Goal: Task Accomplishment & Management: Manage account settings

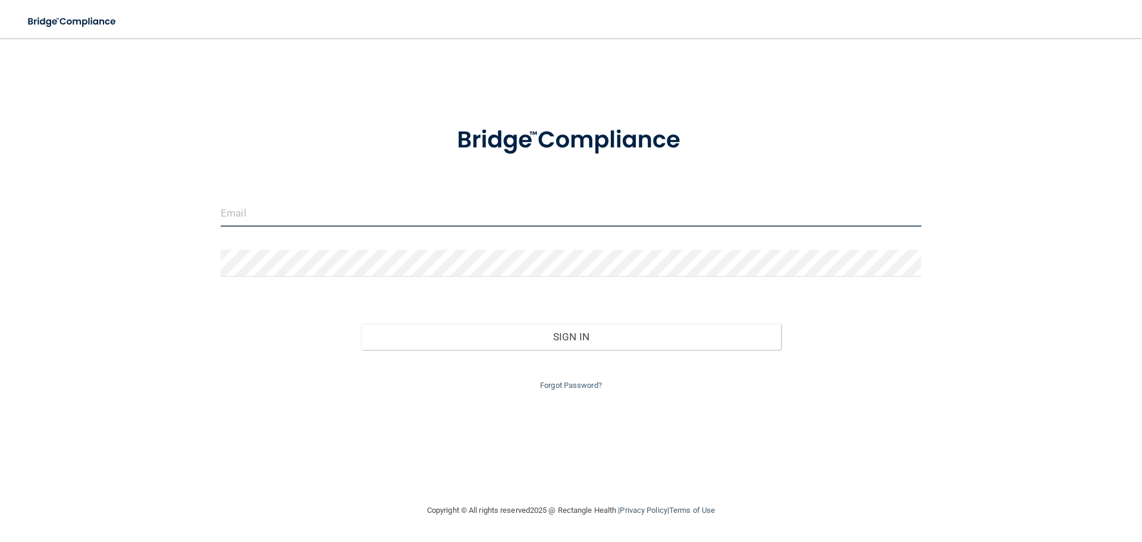
click at [266, 205] on input "email" at bounding box center [571, 213] width 701 height 27
type input "[EMAIL_ADDRESS][DOMAIN_NAME]"
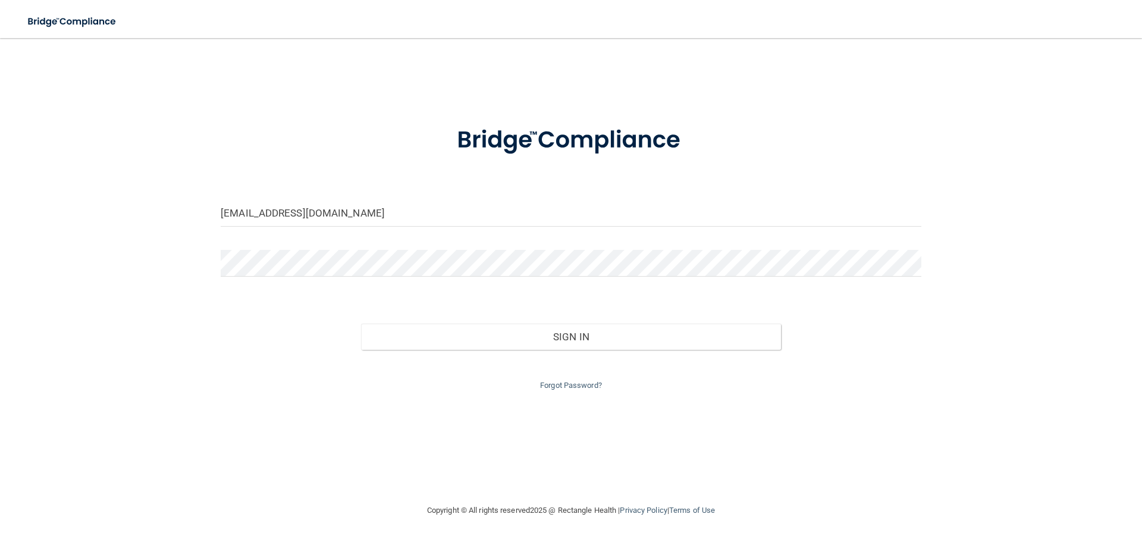
click at [258, 277] on div at bounding box center [571, 268] width 719 height 36
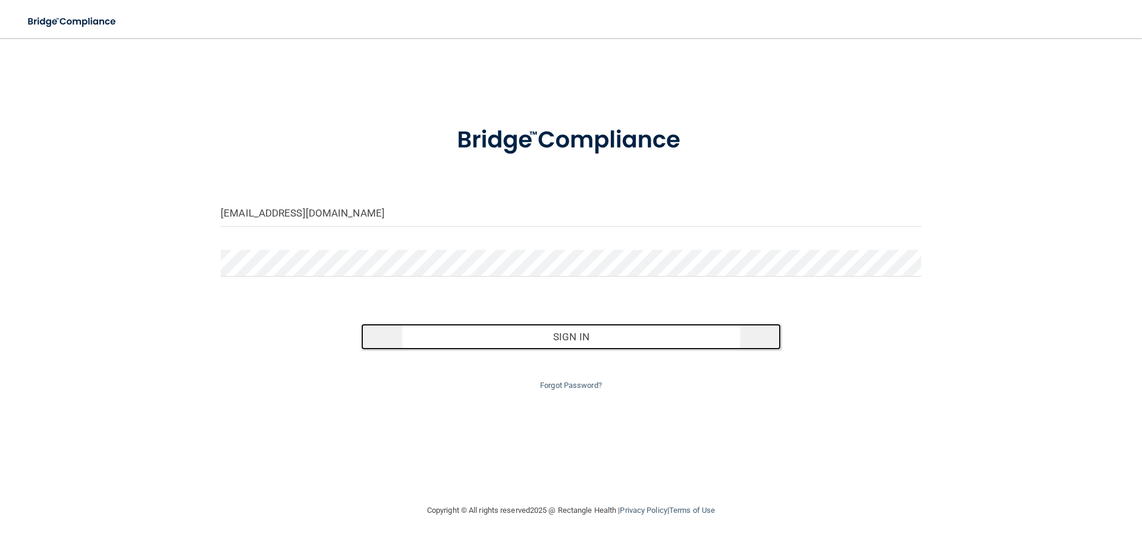
click at [528, 335] on button "Sign In" at bounding box center [571, 337] width 421 height 26
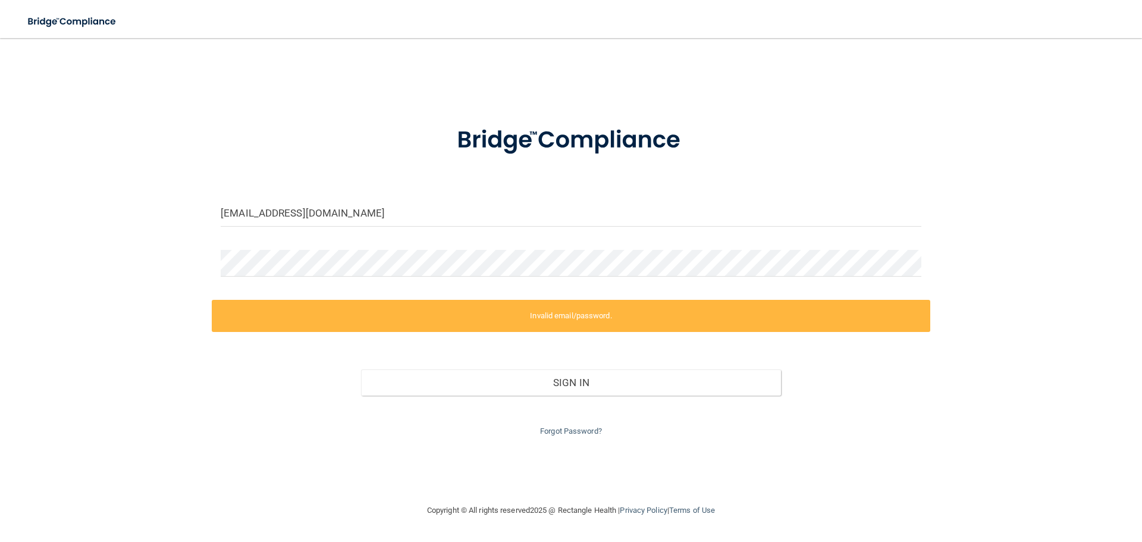
click at [567, 424] on div "Forgot Password?" at bounding box center [571, 417] width 719 height 43
click at [566, 429] on link "Forgot Password?" at bounding box center [571, 430] width 62 height 9
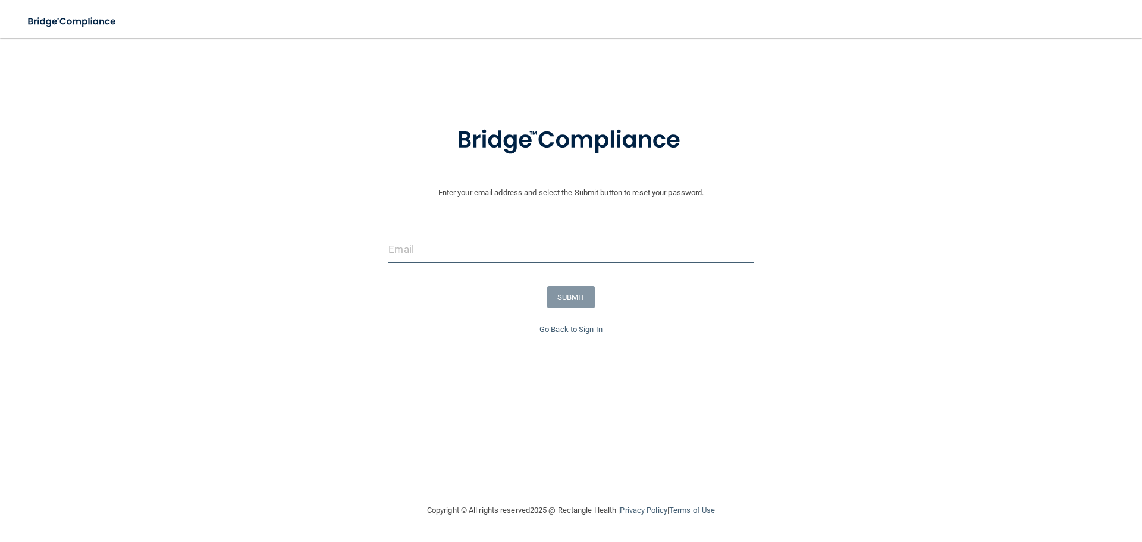
click at [421, 247] on input "email" at bounding box center [570, 249] width 365 height 27
type input "[EMAIL_ADDRESS][DOMAIN_NAME]"
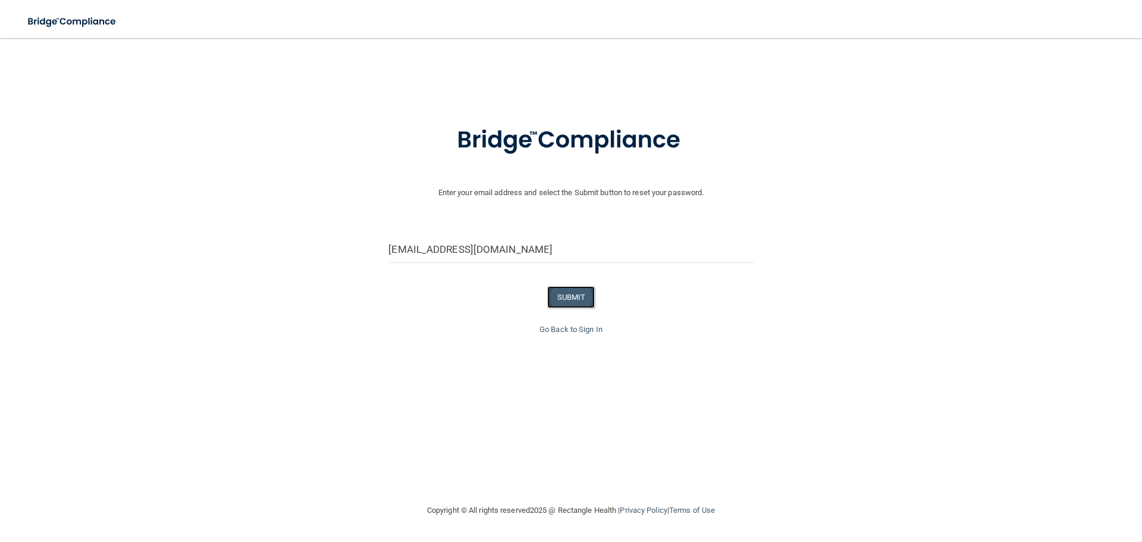
click at [570, 300] on button "SUBMIT" at bounding box center [571, 297] width 48 height 22
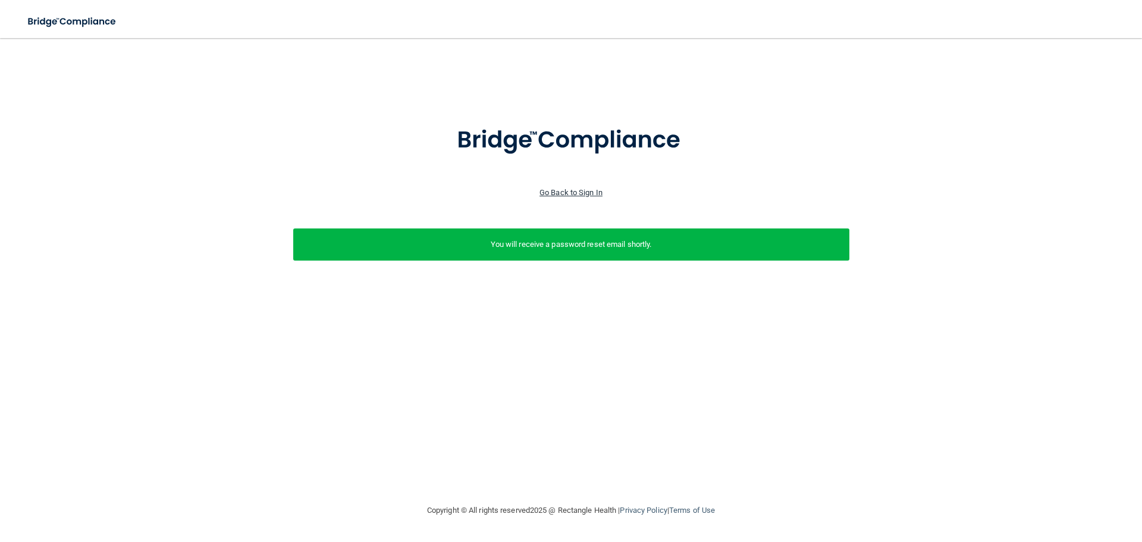
click at [582, 192] on link "Go Back to Sign In" at bounding box center [570, 192] width 63 height 9
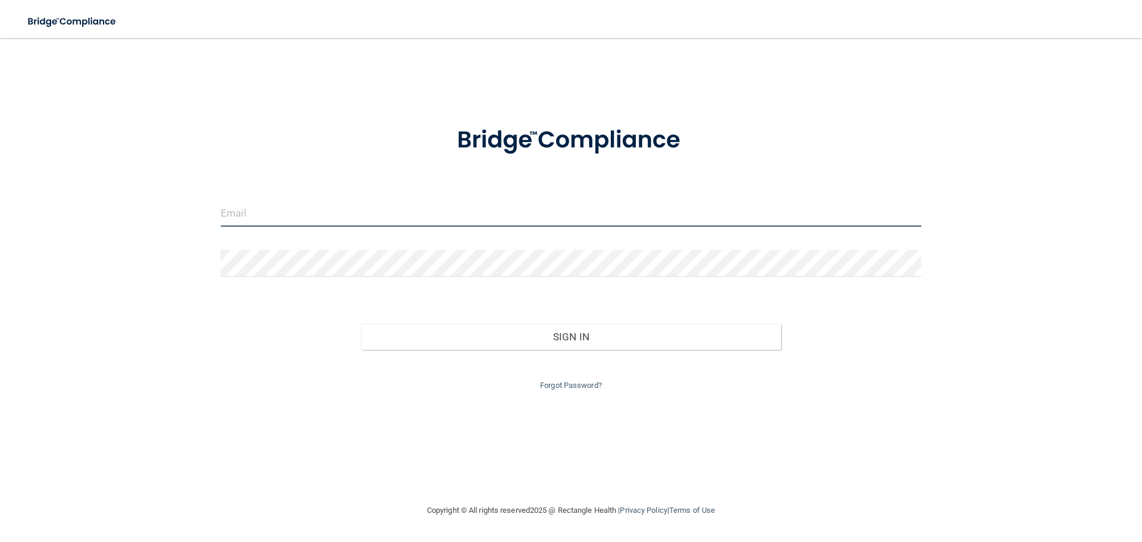
click at [261, 214] on input "email" at bounding box center [571, 213] width 701 height 27
type input "[EMAIL_ADDRESS][DOMAIN_NAME]"
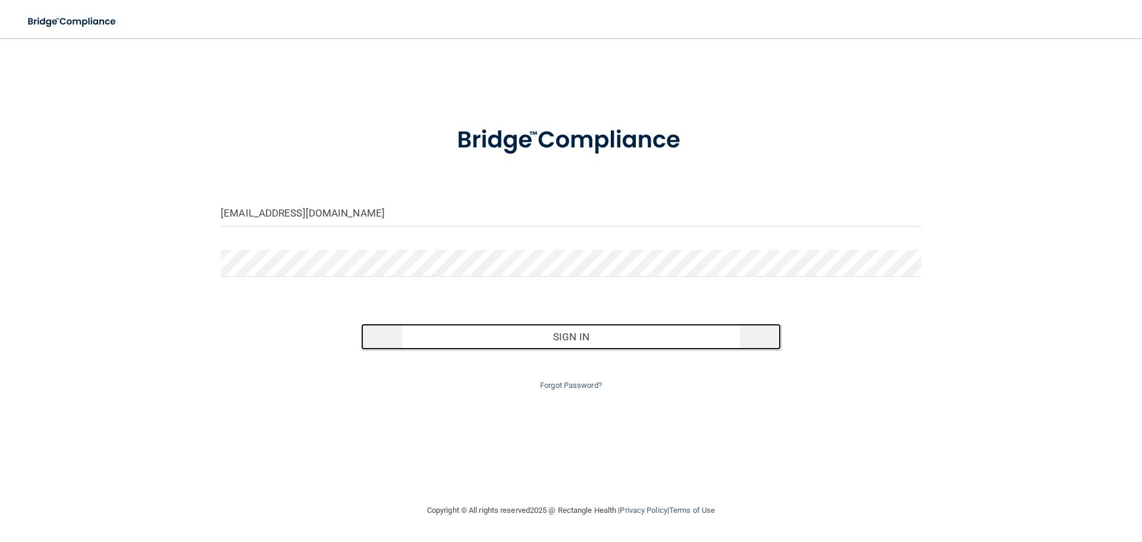
click at [514, 334] on button "Sign In" at bounding box center [571, 337] width 421 height 26
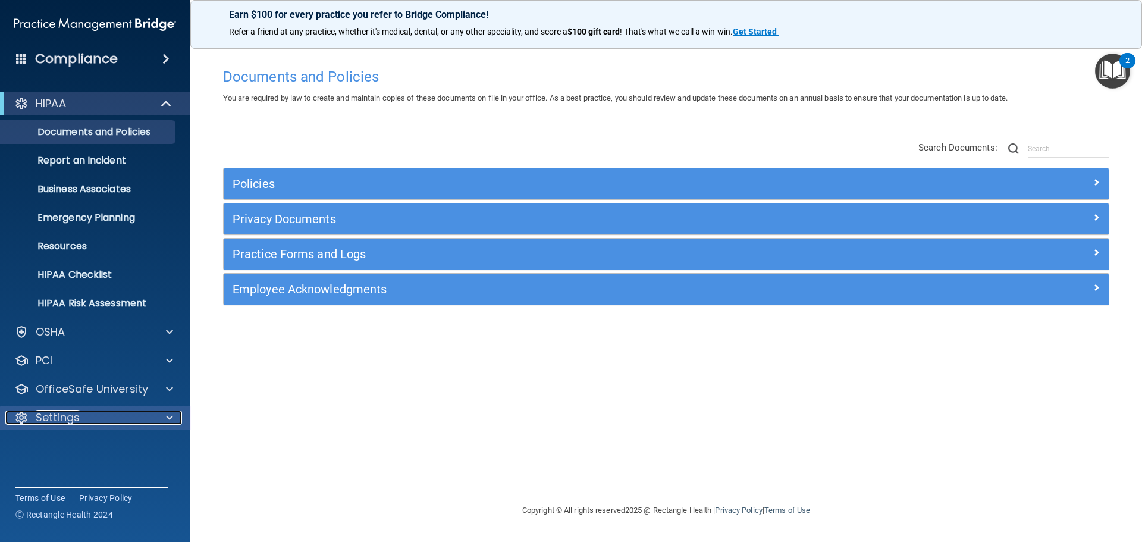
click at [170, 415] on span at bounding box center [169, 417] width 7 height 14
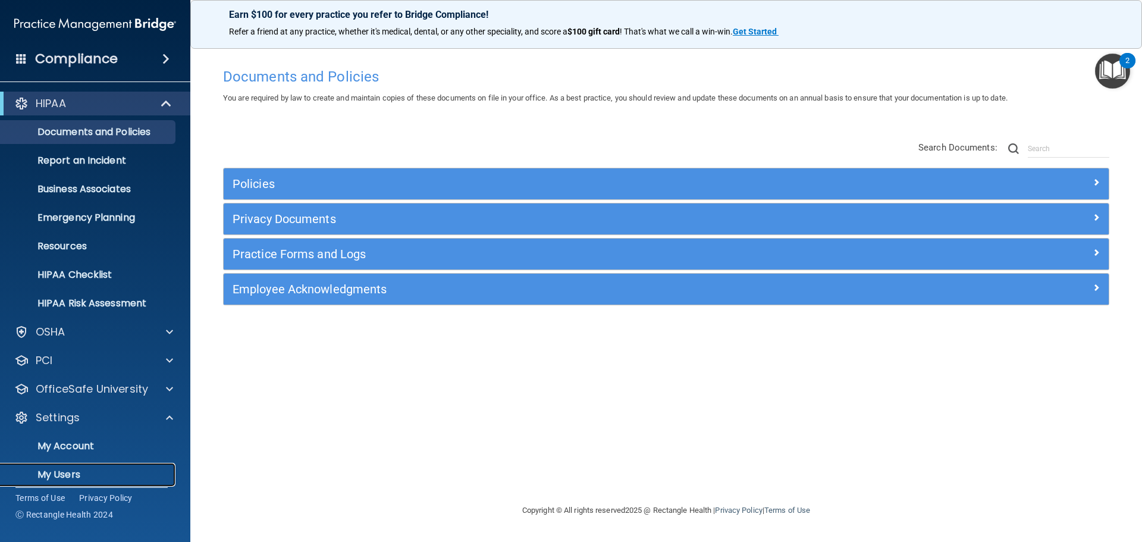
click at [56, 478] on p "My Users" at bounding box center [89, 475] width 162 height 12
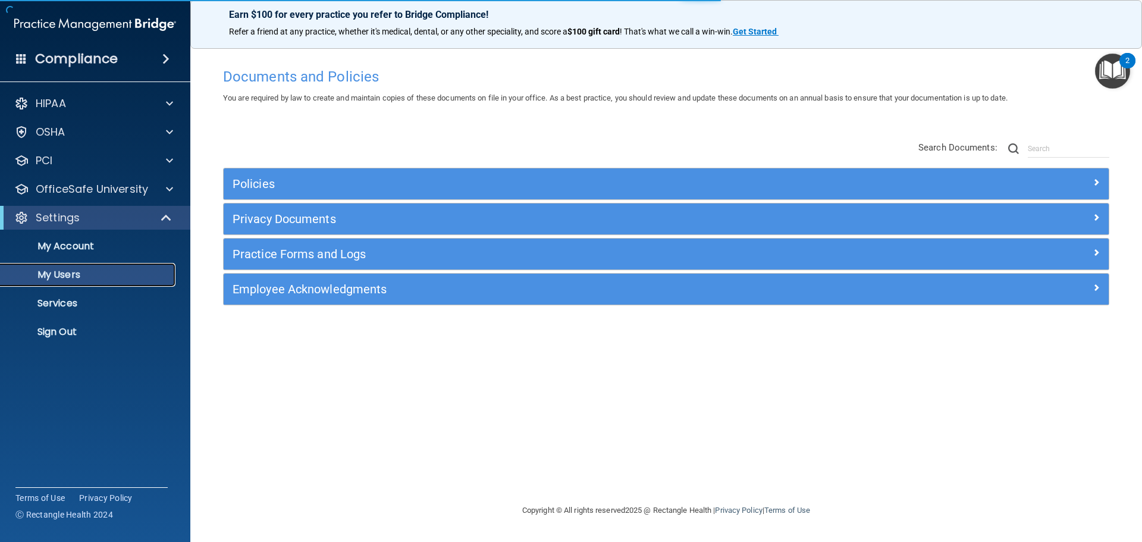
select select "20"
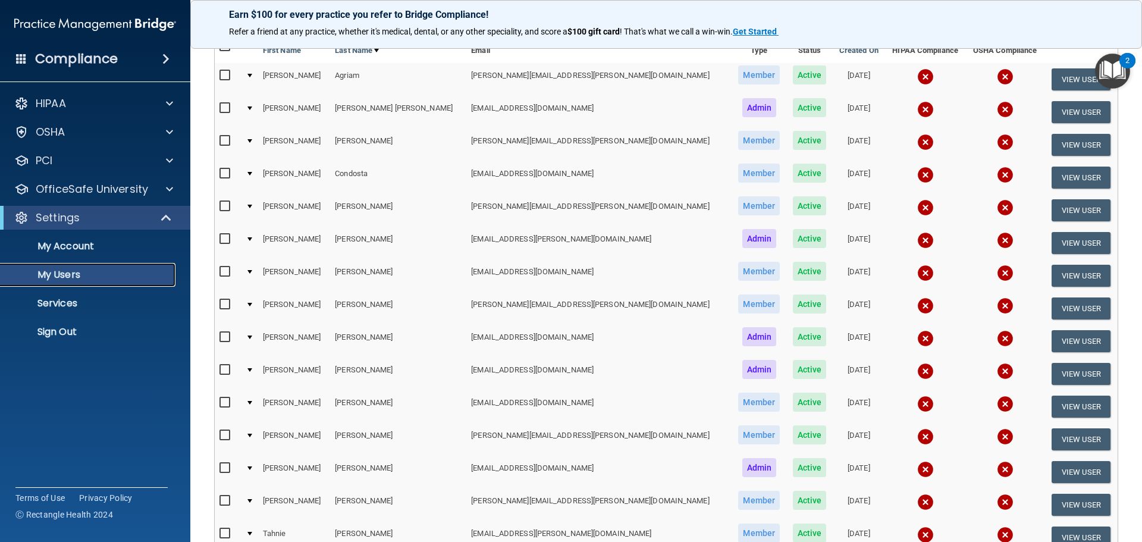
scroll to position [59, 0]
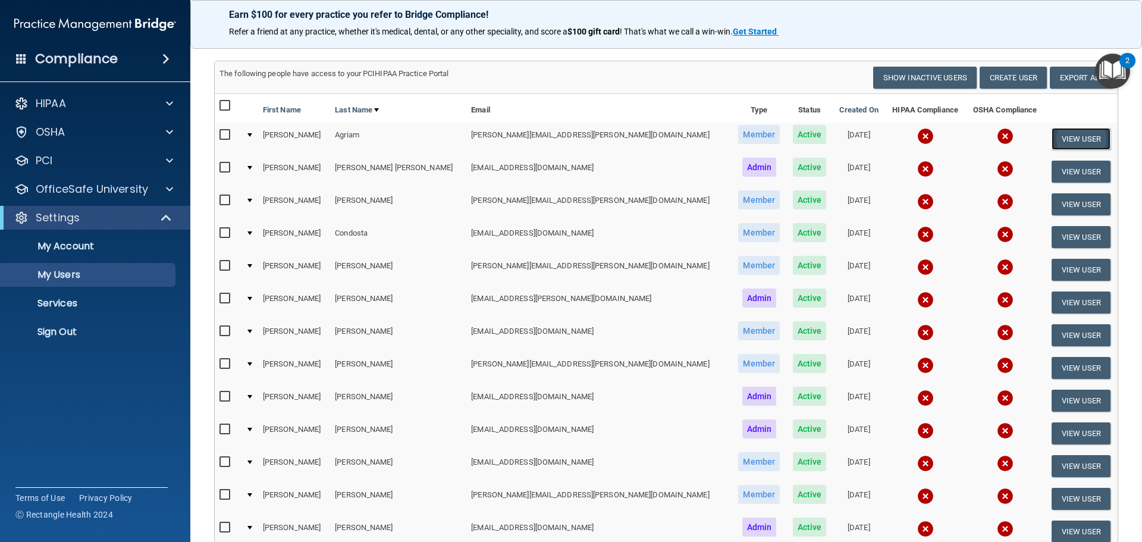
click at [1068, 134] on button "View User" at bounding box center [1081, 139] width 59 height 22
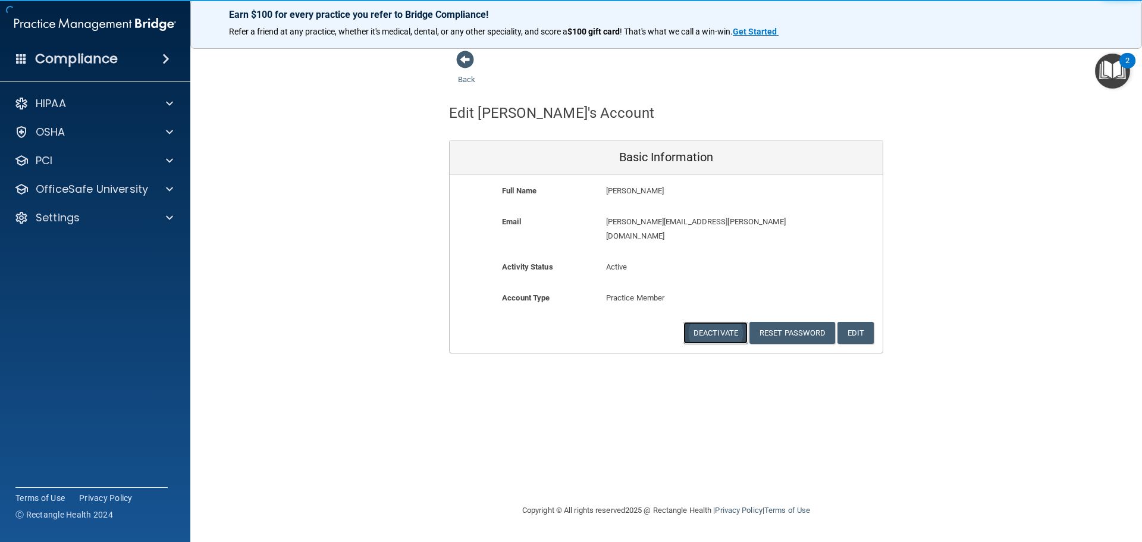
click at [711, 322] on button "Deactivate" at bounding box center [715, 333] width 64 height 22
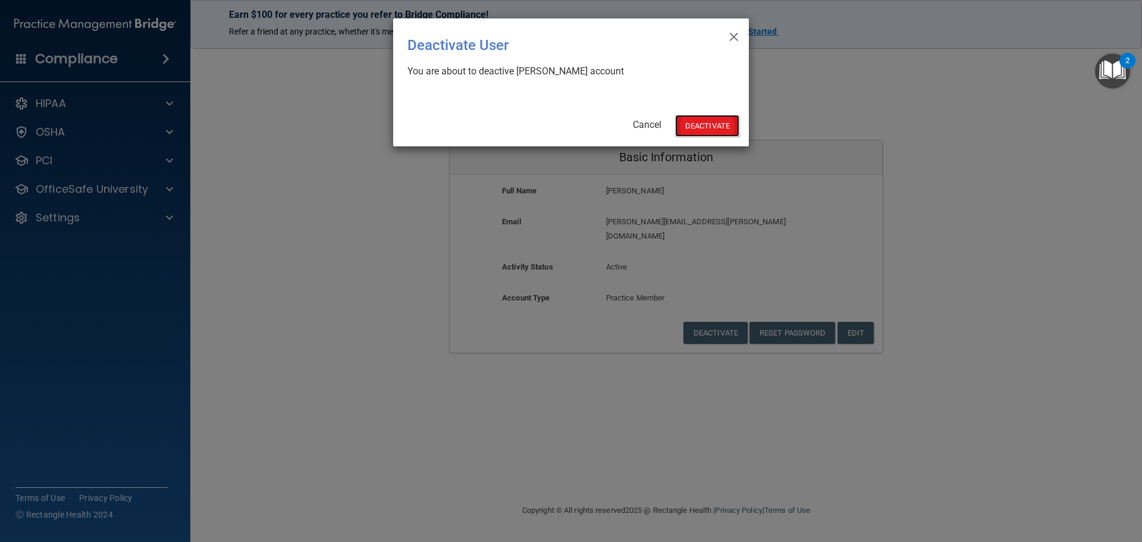
click at [724, 130] on button "Deactivate" at bounding box center [707, 126] width 64 height 22
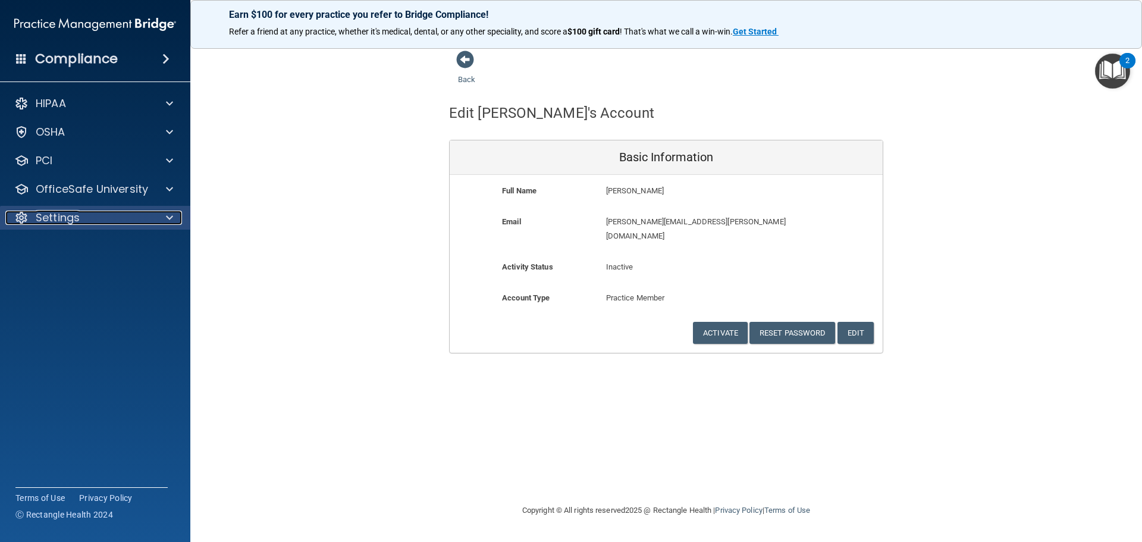
click at [165, 218] on div at bounding box center [168, 218] width 30 height 14
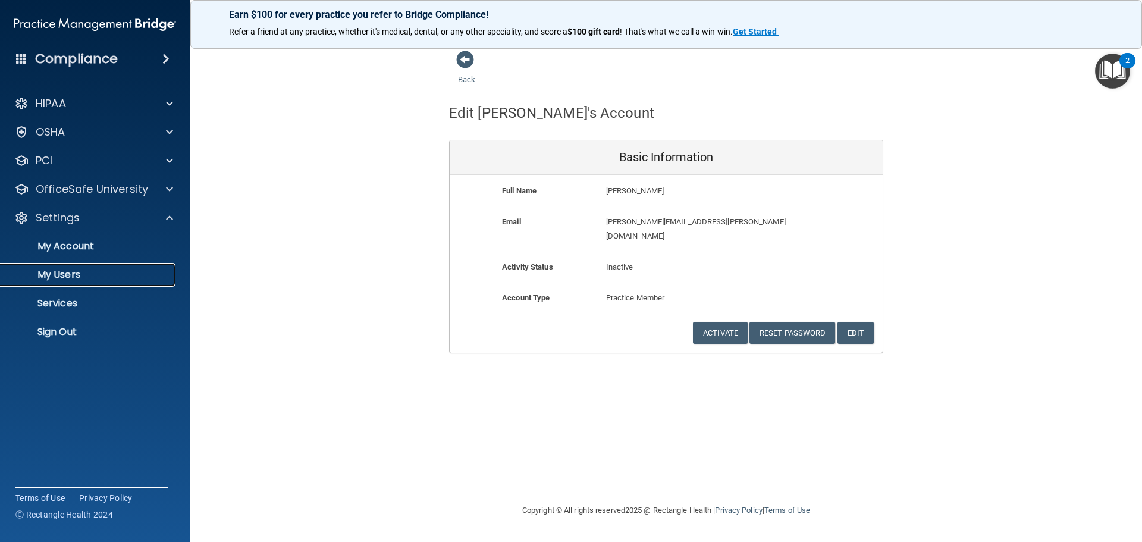
click at [100, 278] on p "My Users" at bounding box center [89, 275] width 162 height 12
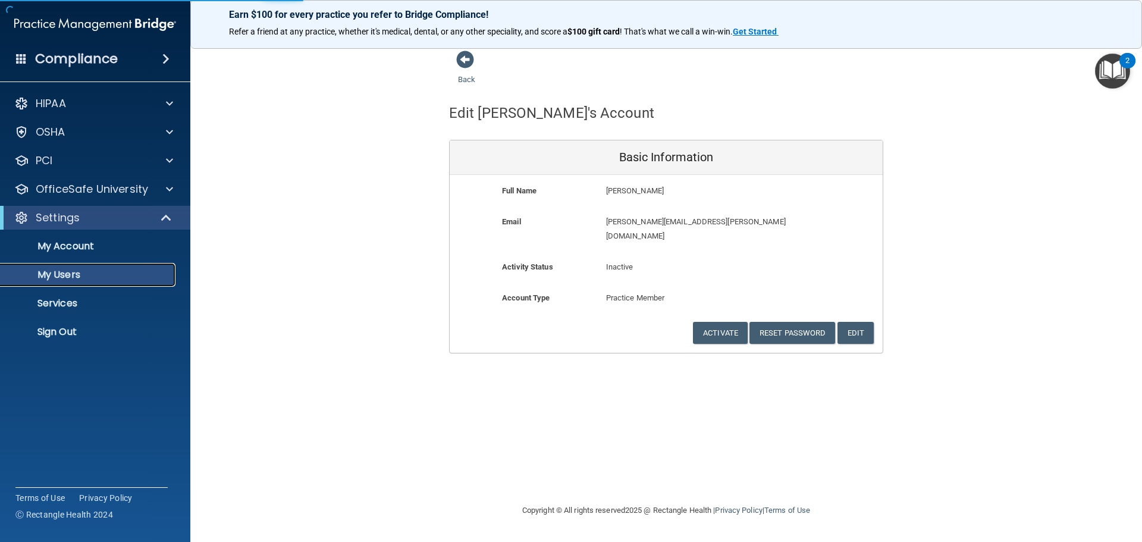
select select "20"
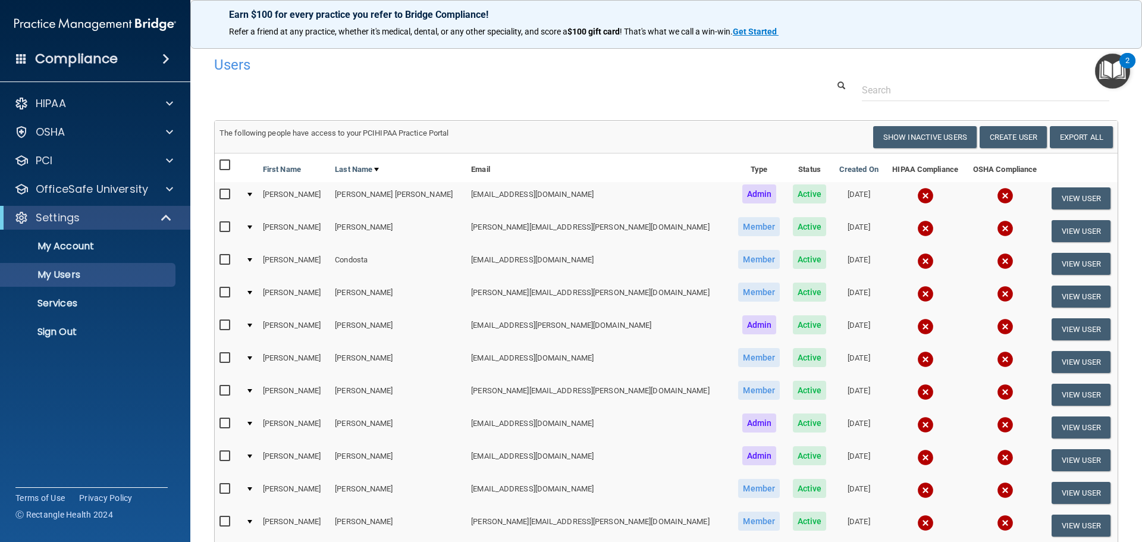
click at [162, 62] on span at bounding box center [165, 59] width 7 height 14
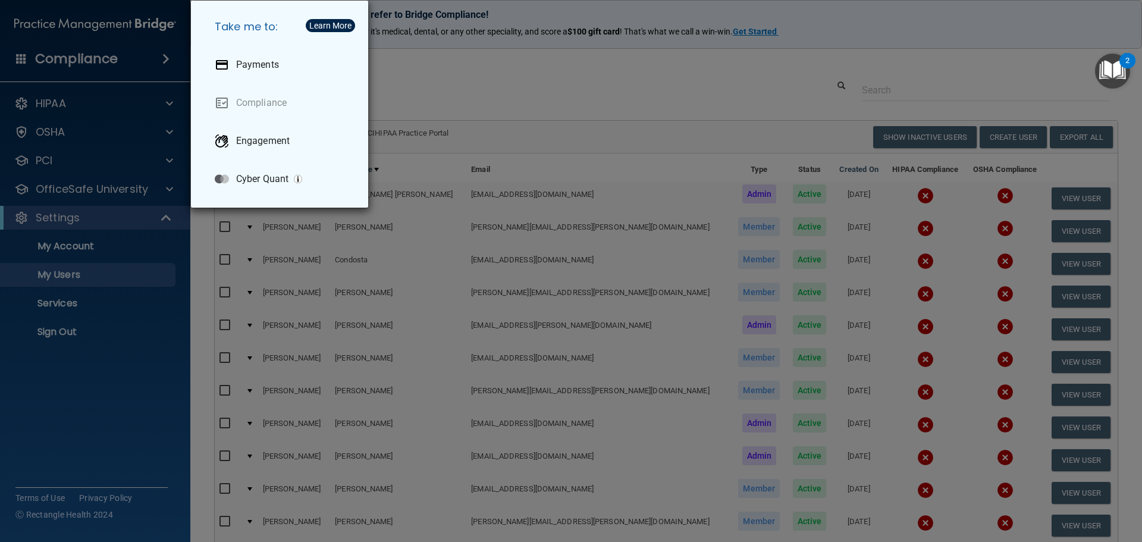
click at [765, 132] on div "Take me to: Payments Compliance Engagement Cyber Quant" at bounding box center [571, 271] width 1142 height 542
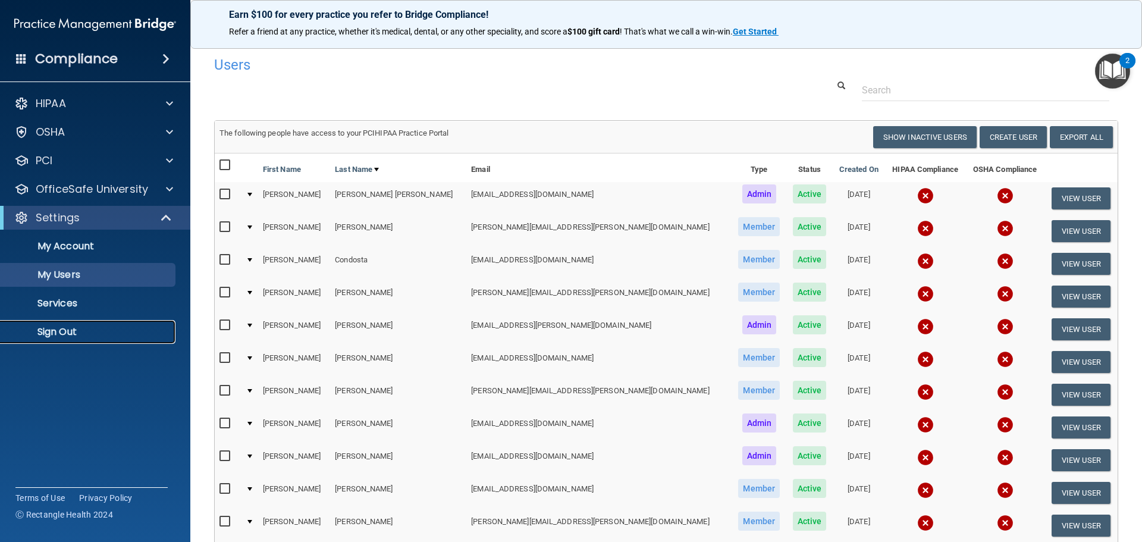
click at [48, 330] on p "Sign Out" at bounding box center [89, 332] width 162 height 12
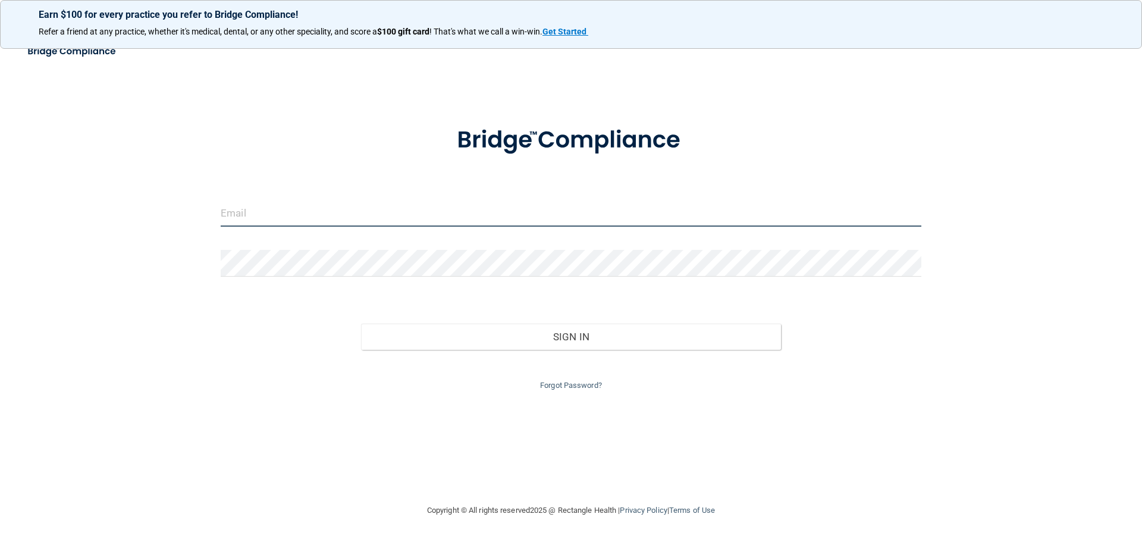
click at [286, 218] on input "email" at bounding box center [571, 213] width 701 height 27
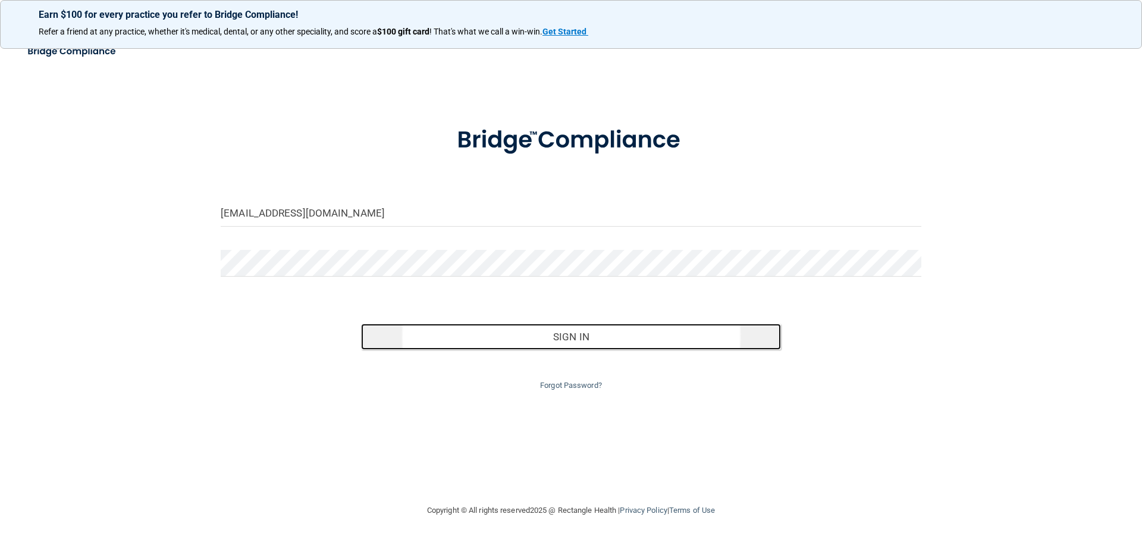
click at [564, 338] on button "Sign In" at bounding box center [571, 337] width 421 height 26
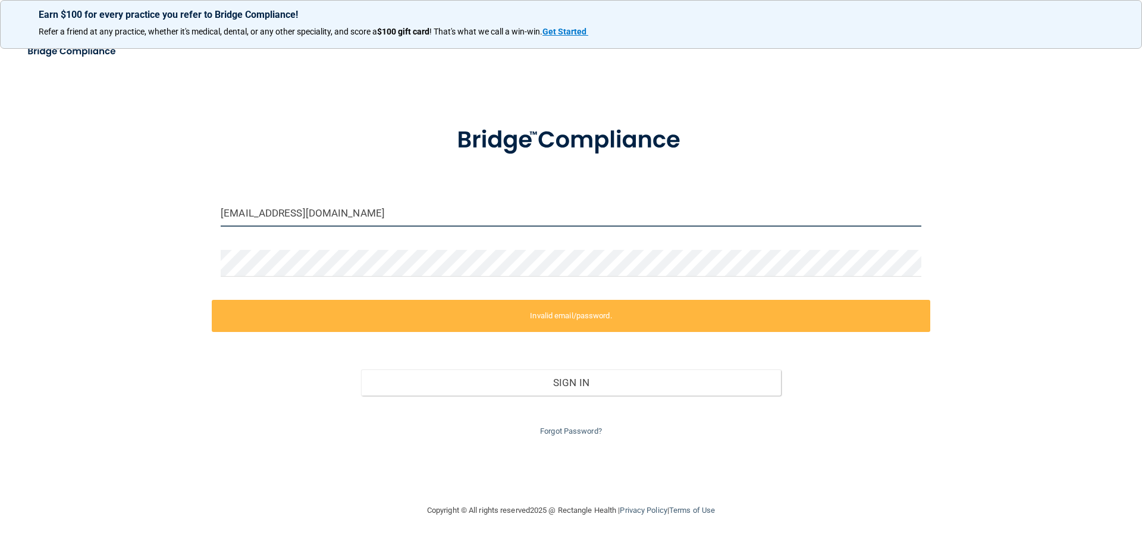
click at [292, 214] on input "[EMAIL_ADDRESS][DOMAIN_NAME]" at bounding box center [571, 213] width 701 height 27
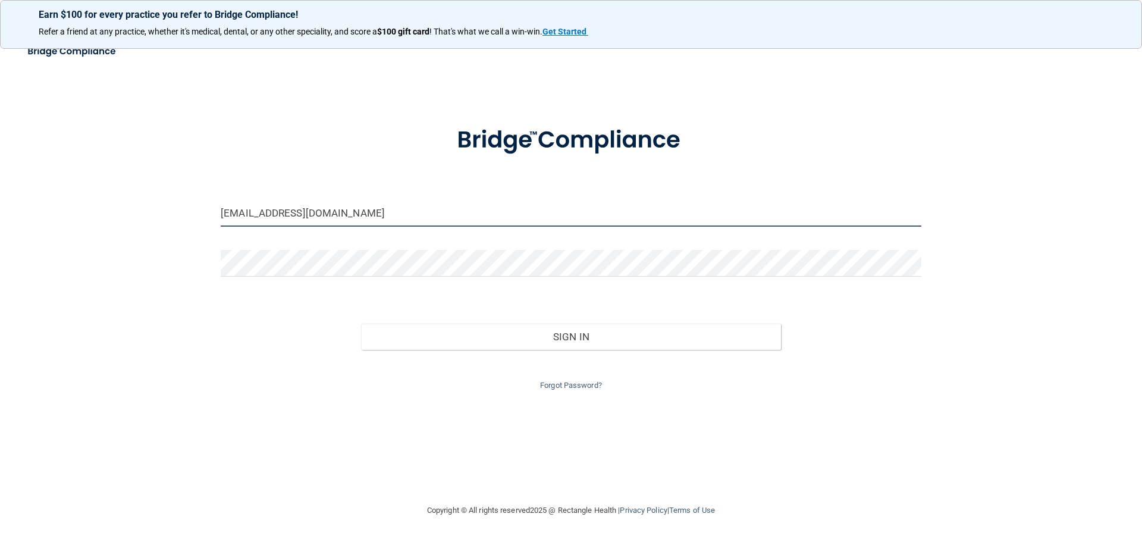
type input "[EMAIL_ADDRESS][DOMAIN_NAME]"
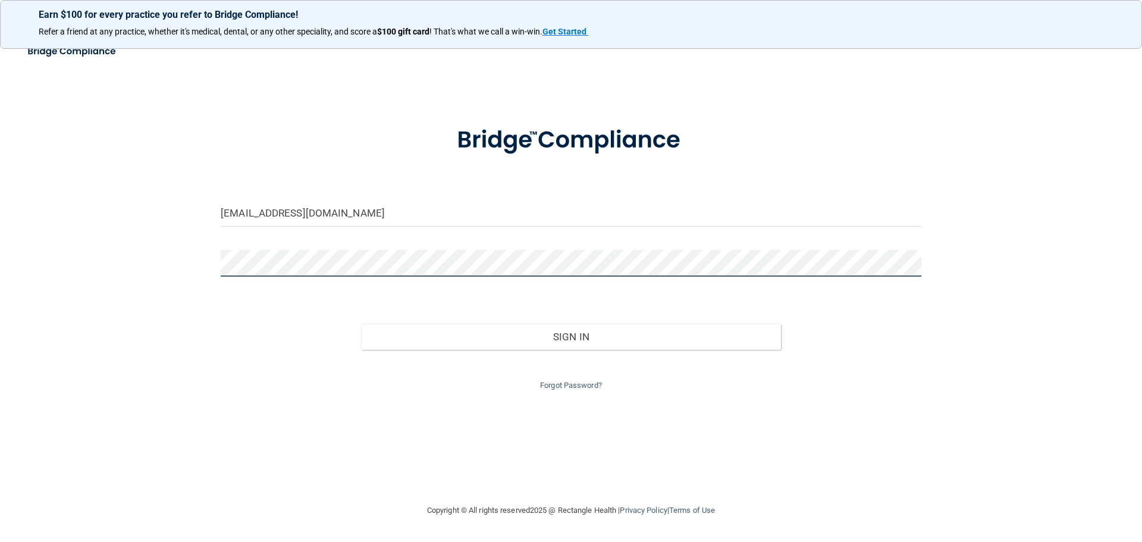
click at [361, 324] on button "Sign In" at bounding box center [571, 337] width 421 height 26
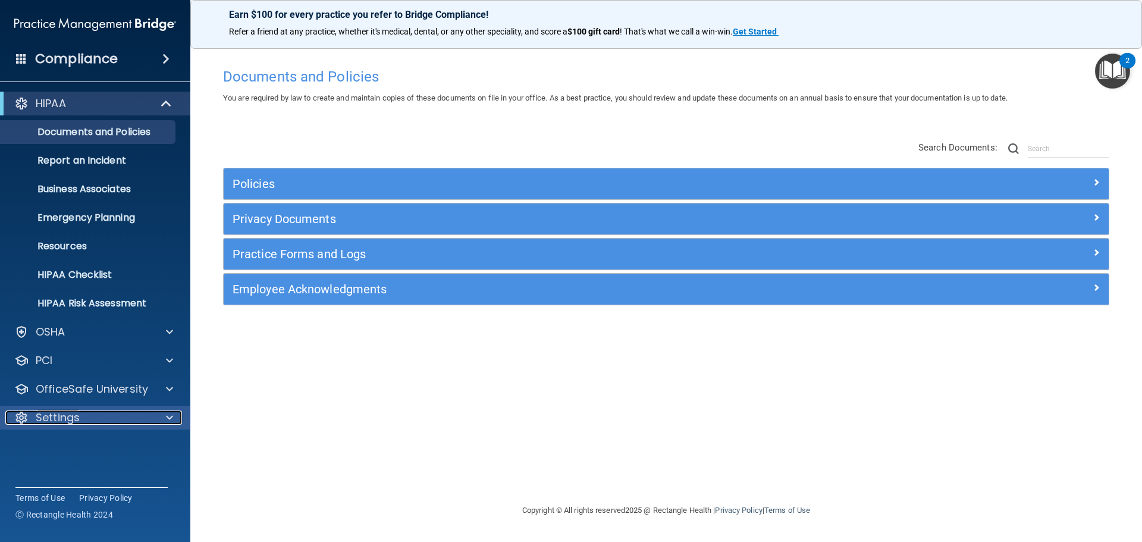
click at [165, 419] on div at bounding box center [168, 417] width 30 height 14
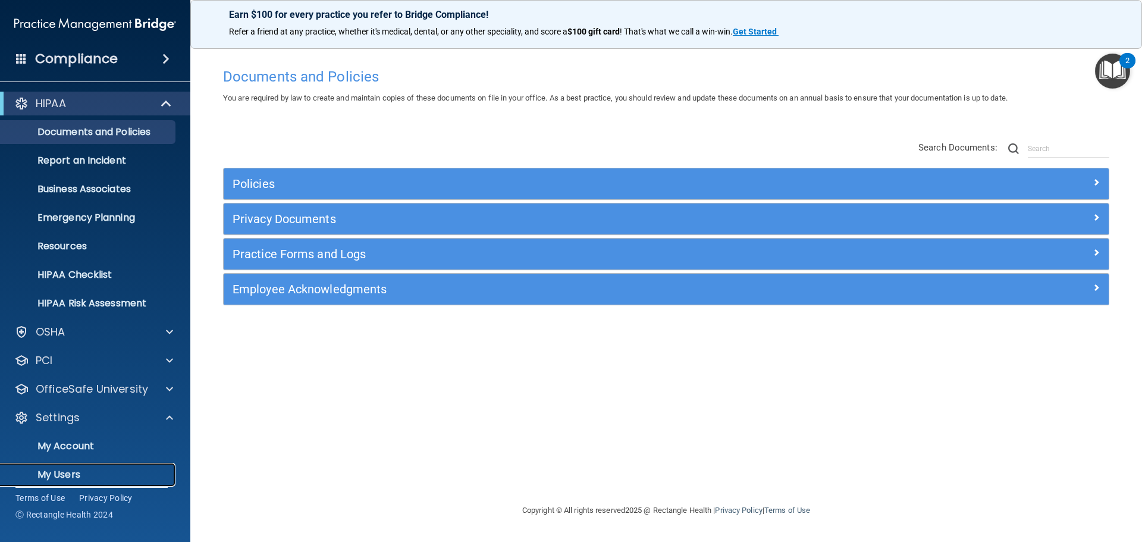
click at [72, 471] on p "My Users" at bounding box center [89, 475] width 162 height 12
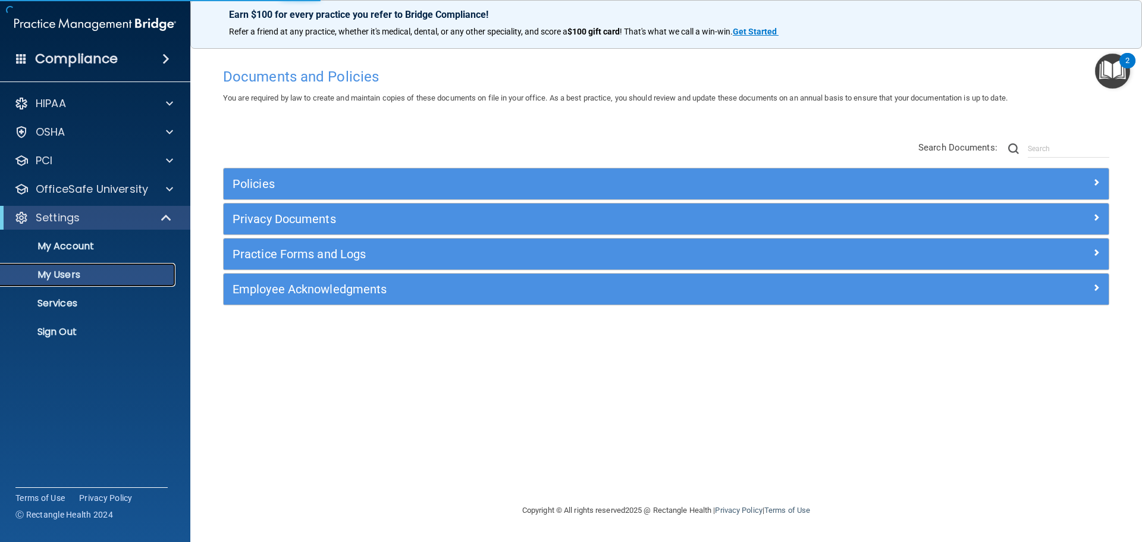
select select "20"
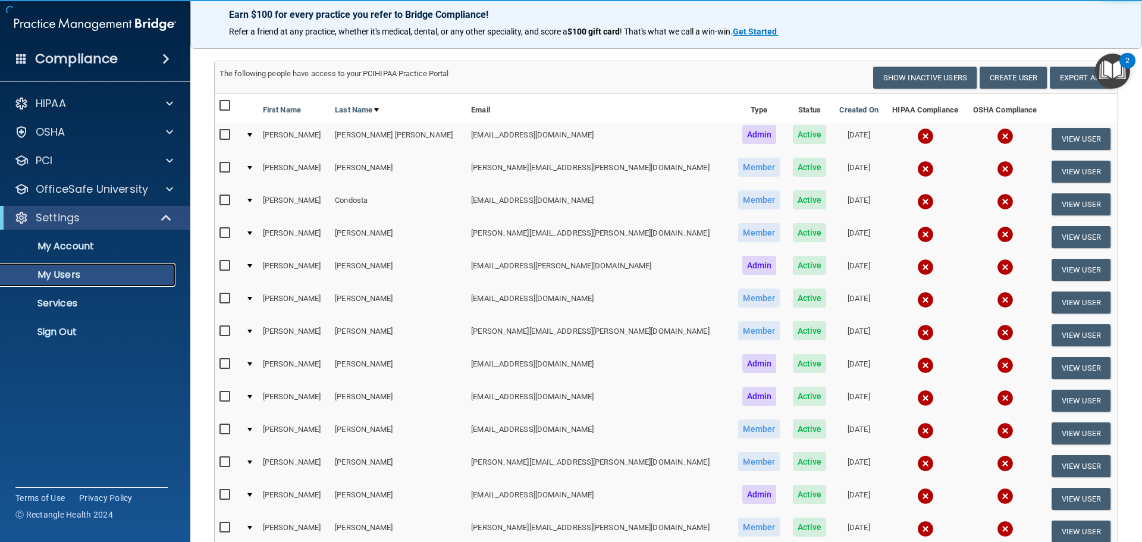
scroll to position [119, 0]
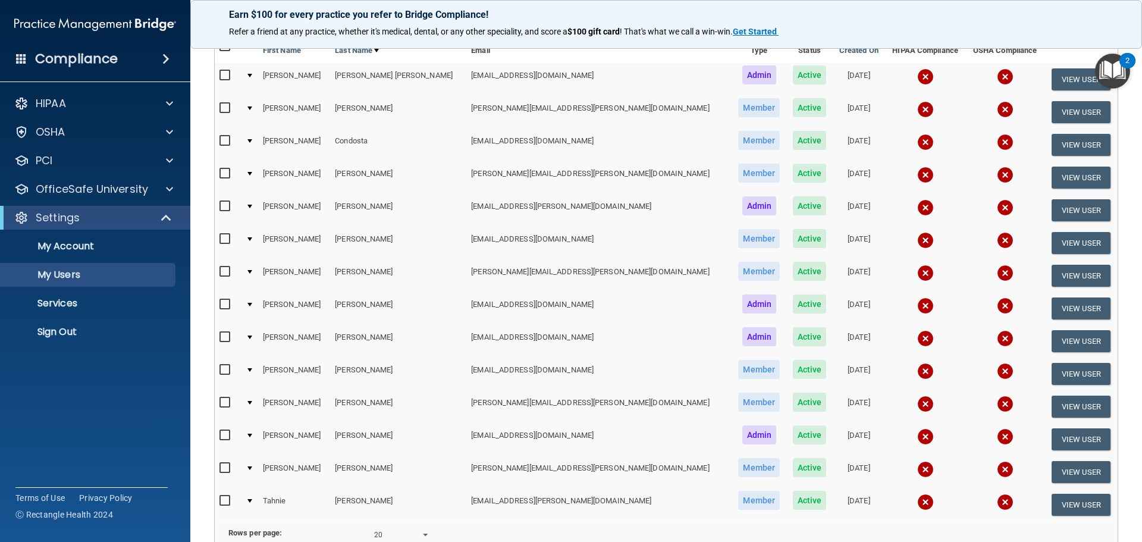
click at [225, 304] on input "checkbox" at bounding box center [226, 305] width 14 height 10
checkbox input "true"
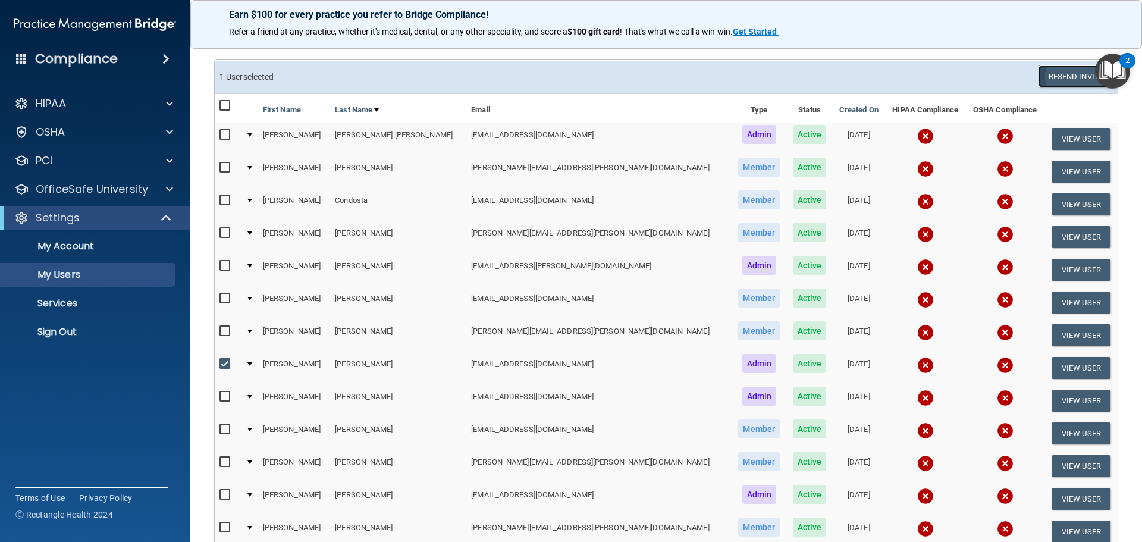
click at [1069, 74] on button "Resend Invite" at bounding box center [1076, 76] width 74 height 22
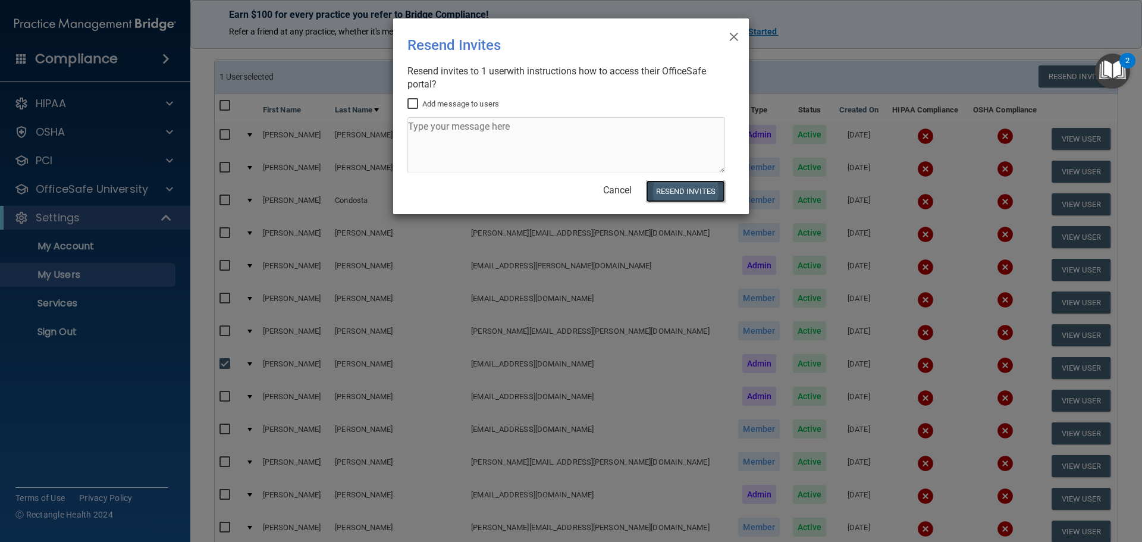
click at [677, 196] on button "Resend Invites" at bounding box center [685, 191] width 79 height 22
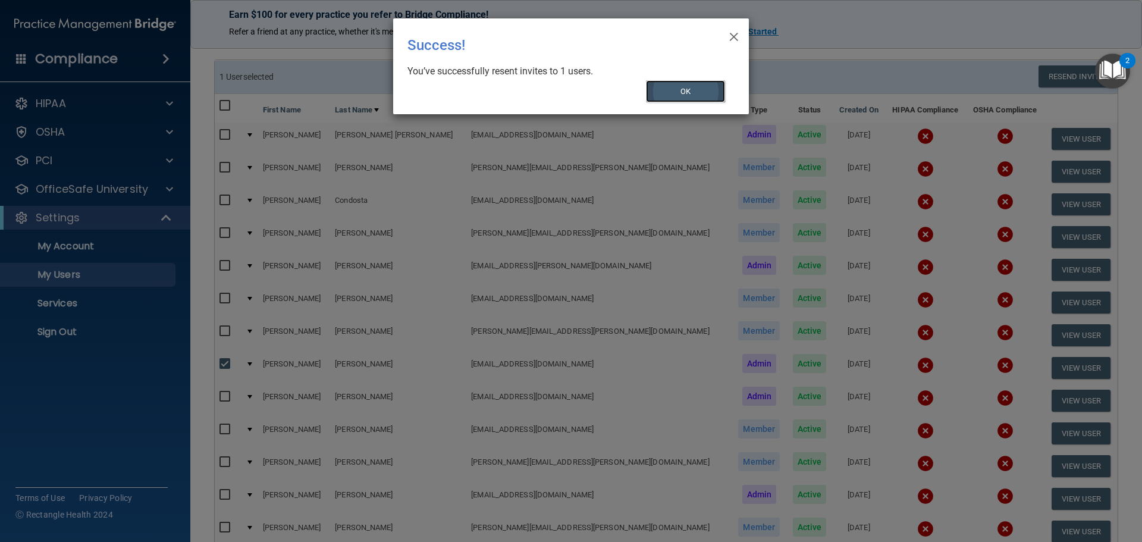
click at [674, 99] on button "OK" at bounding box center [686, 91] width 80 height 22
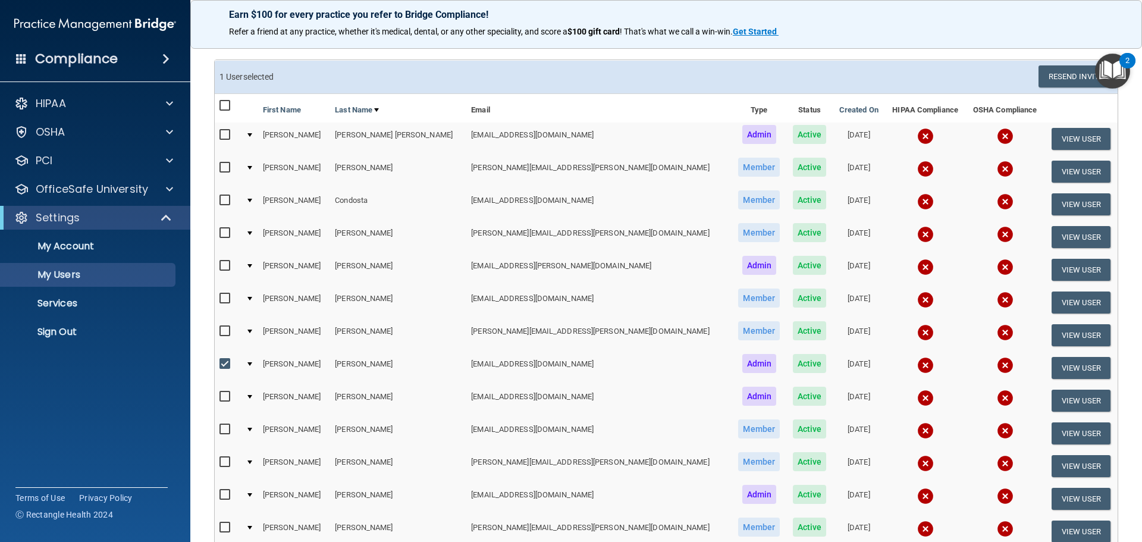
click at [1126, 61] on div "2" at bounding box center [1127, 68] width 4 height 15
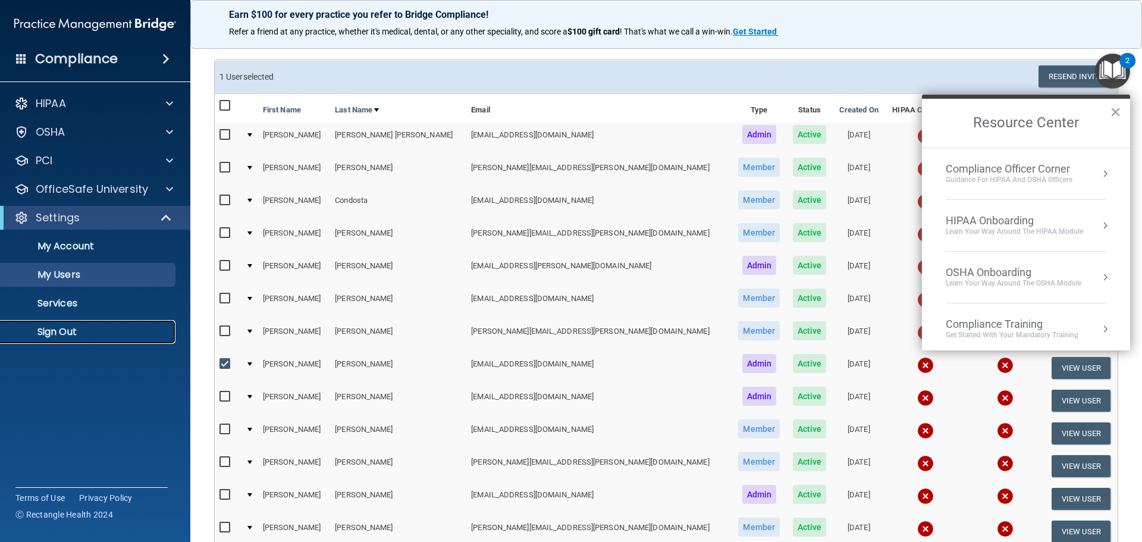
click at [43, 335] on p "Sign Out" at bounding box center [89, 332] width 162 height 12
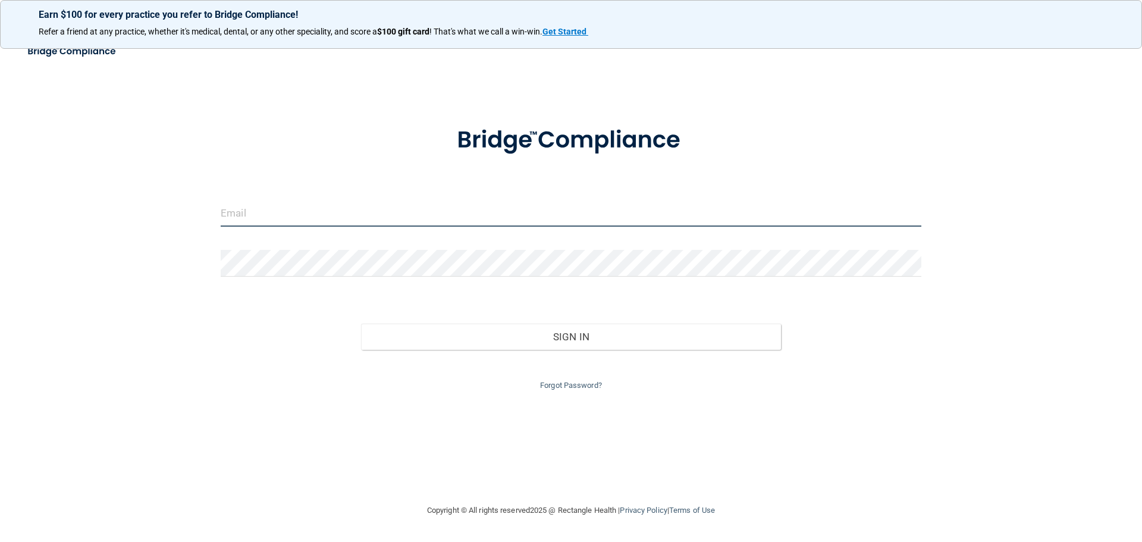
click at [303, 211] on input "email" at bounding box center [571, 213] width 701 height 27
type input "[EMAIL_ADDRESS][DOMAIN_NAME]"
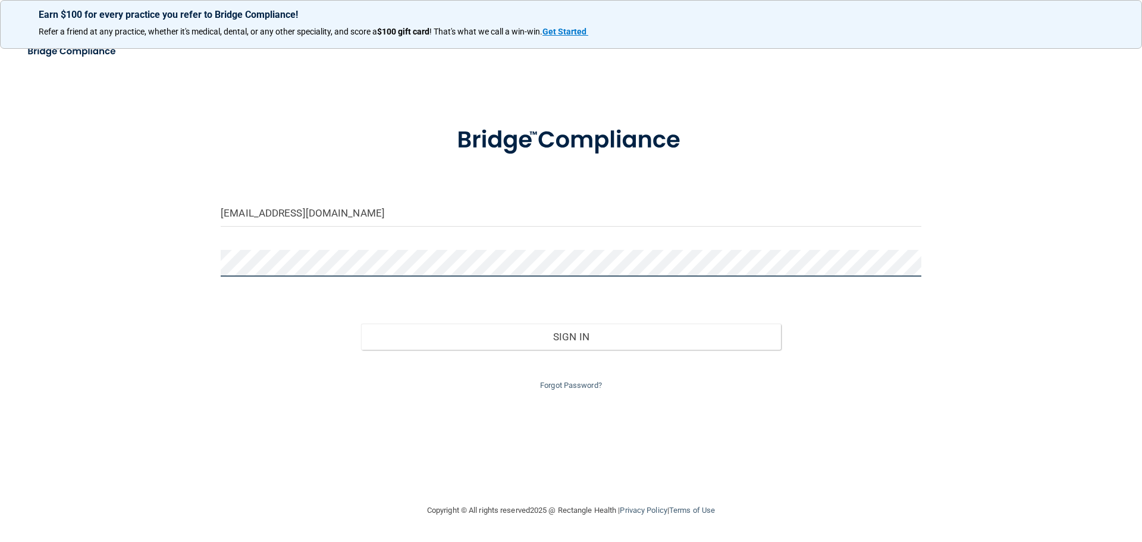
click at [361, 324] on button "Sign In" at bounding box center [571, 337] width 421 height 26
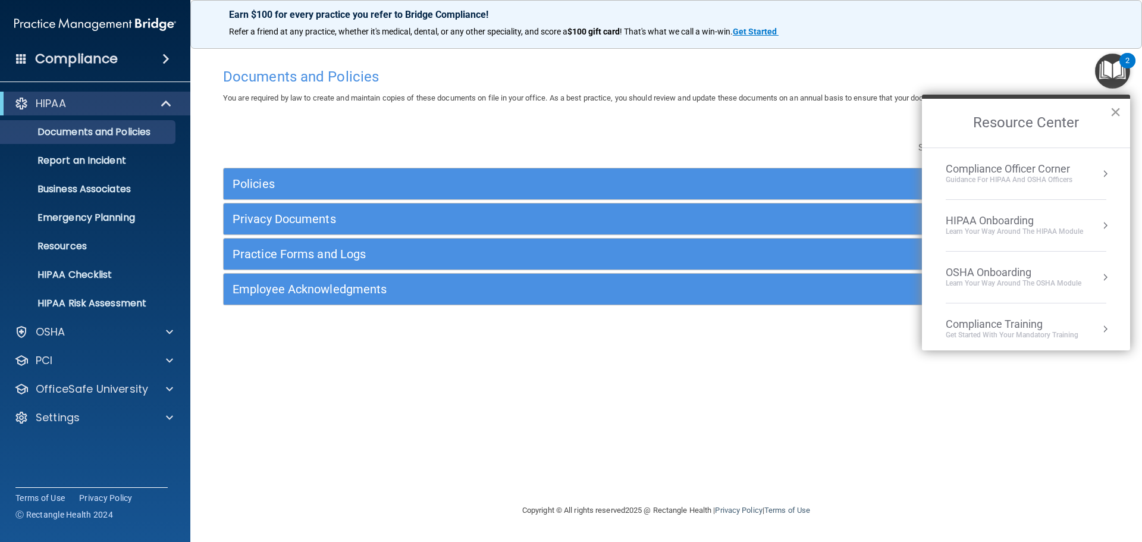
click at [1113, 111] on button "×" at bounding box center [1115, 111] width 11 height 19
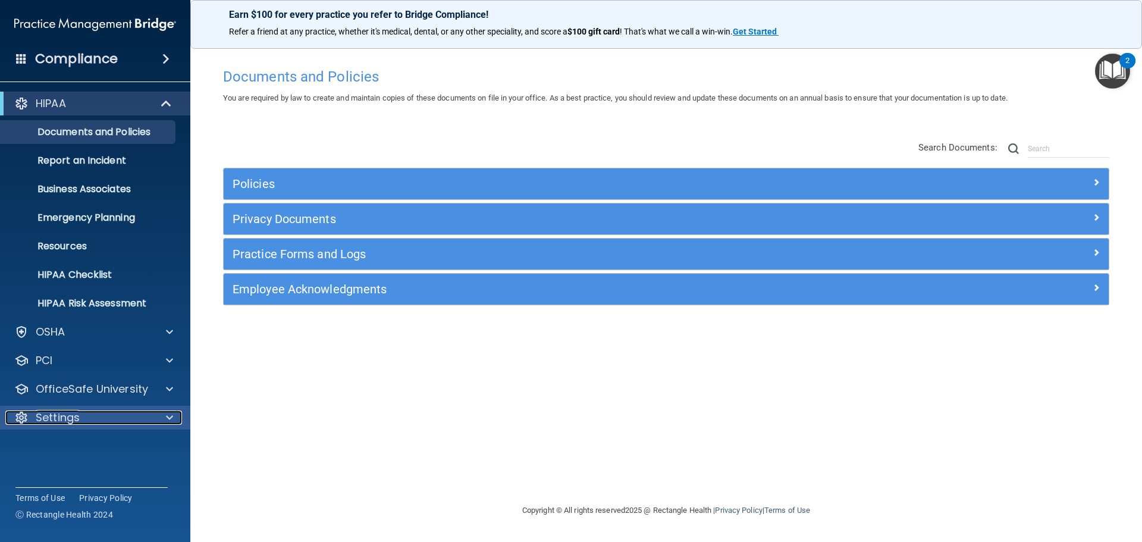
click at [70, 416] on p "Settings" at bounding box center [58, 417] width 44 height 14
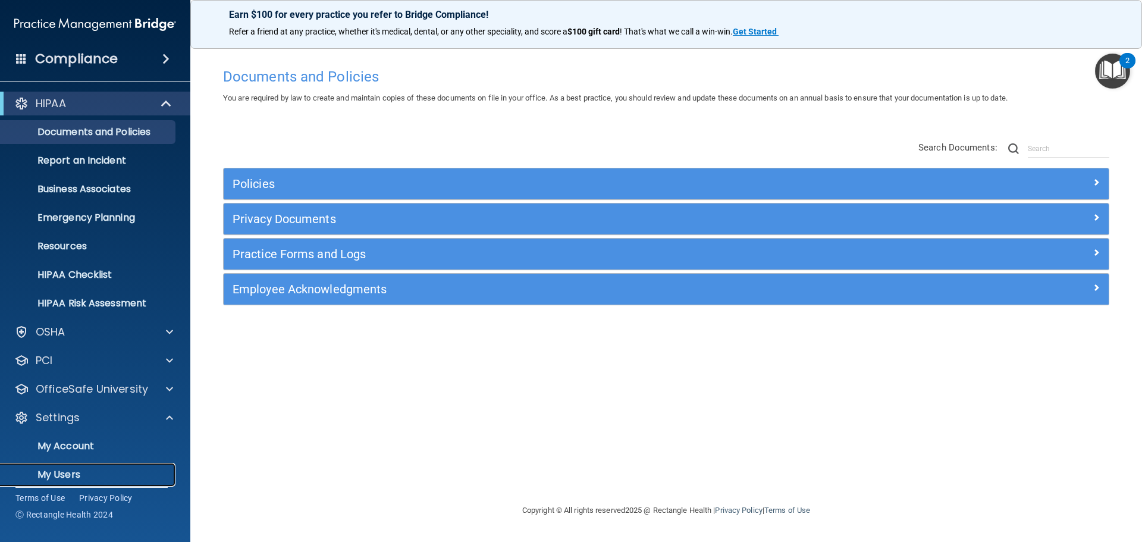
click at [67, 475] on p "My Users" at bounding box center [89, 475] width 162 height 12
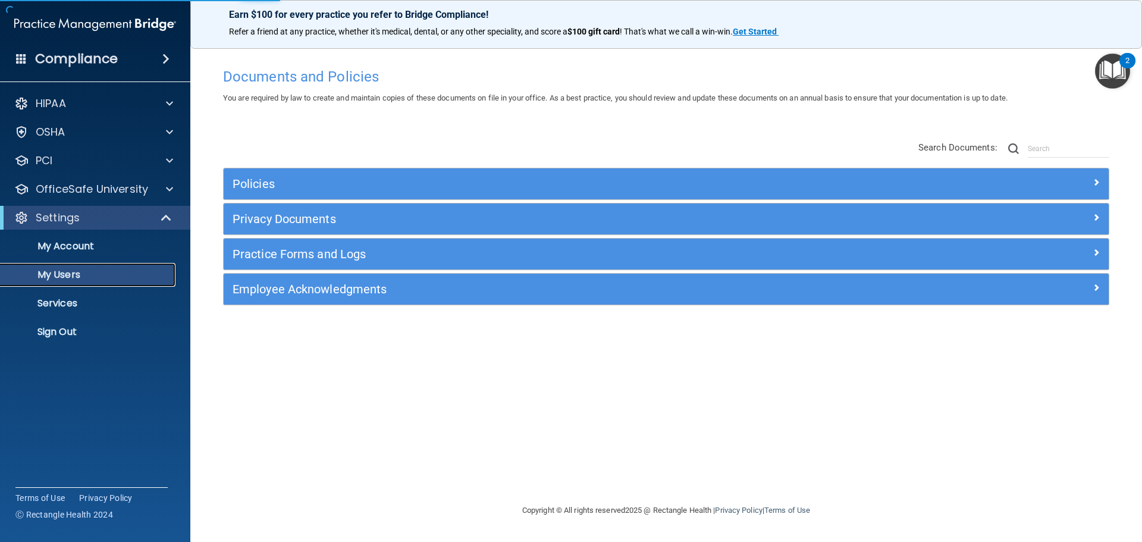
select select "20"
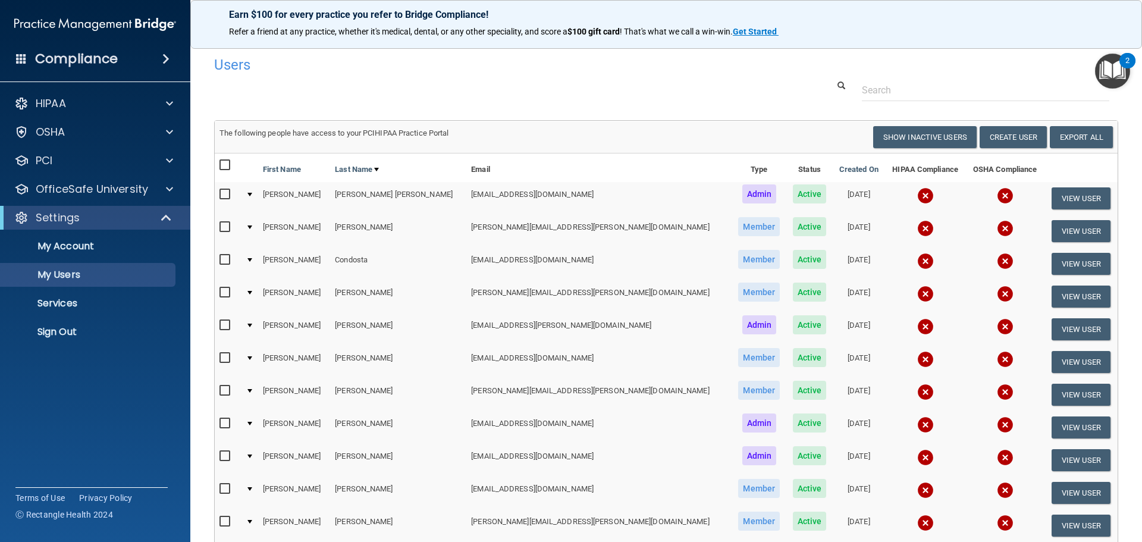
click at [638, 70] on h4 "Users" at bounding box center [474, 64] width 520 height 15
click at [52, 329] on p "Sign Out" at bounding box center [89, 332] width 162 height 12
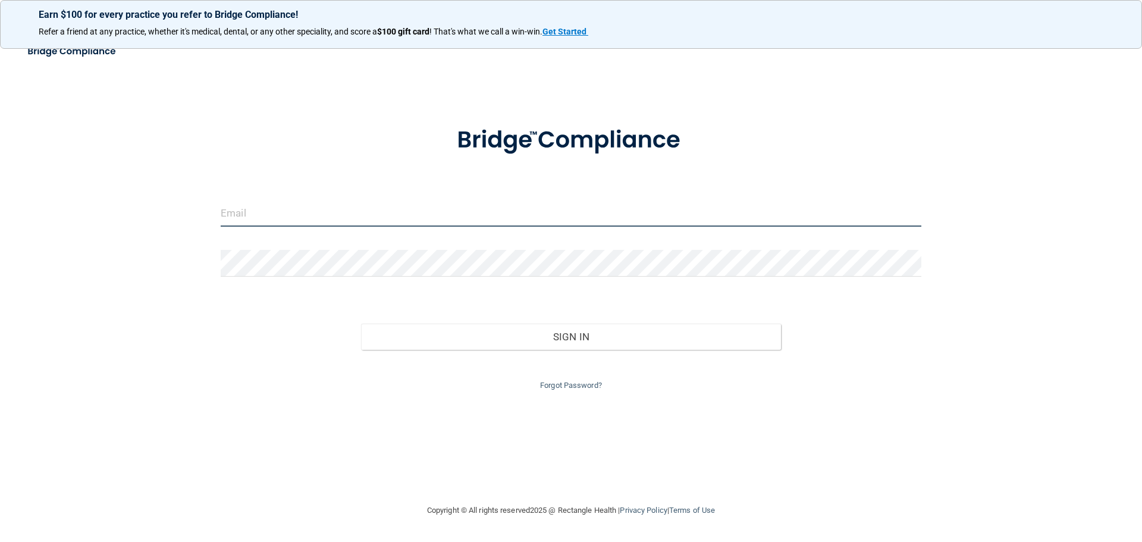
click at [291, 215] on input "email" at bounding box center [571, 213] width 701 height 27
type input "[EMAIL_ADDRESS][DOMAIN_NAME]"
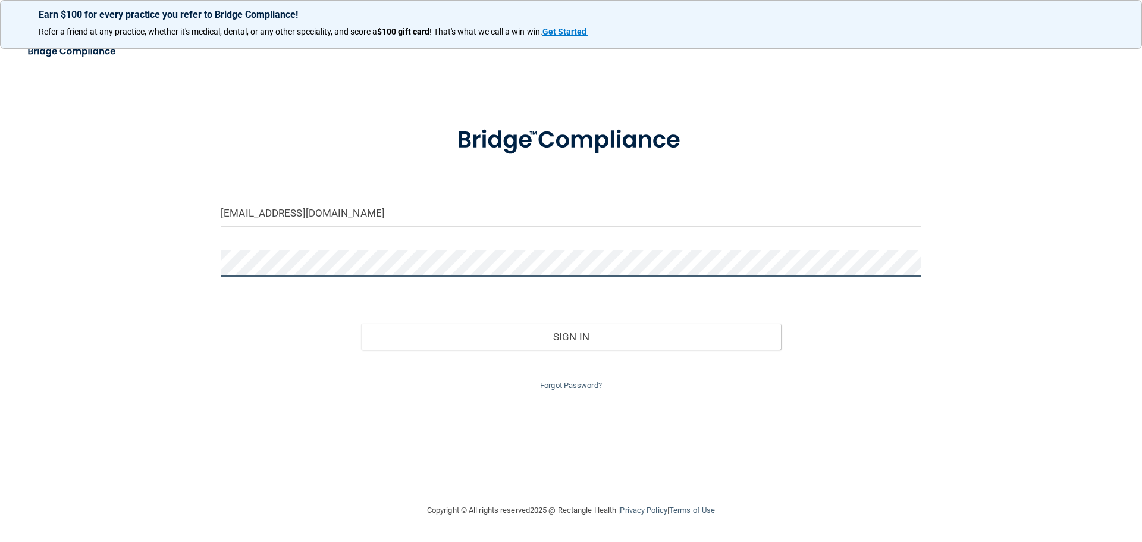
click at [361, 324] on button "Sign In" at bounding box center [571, 337] width 421 height 26
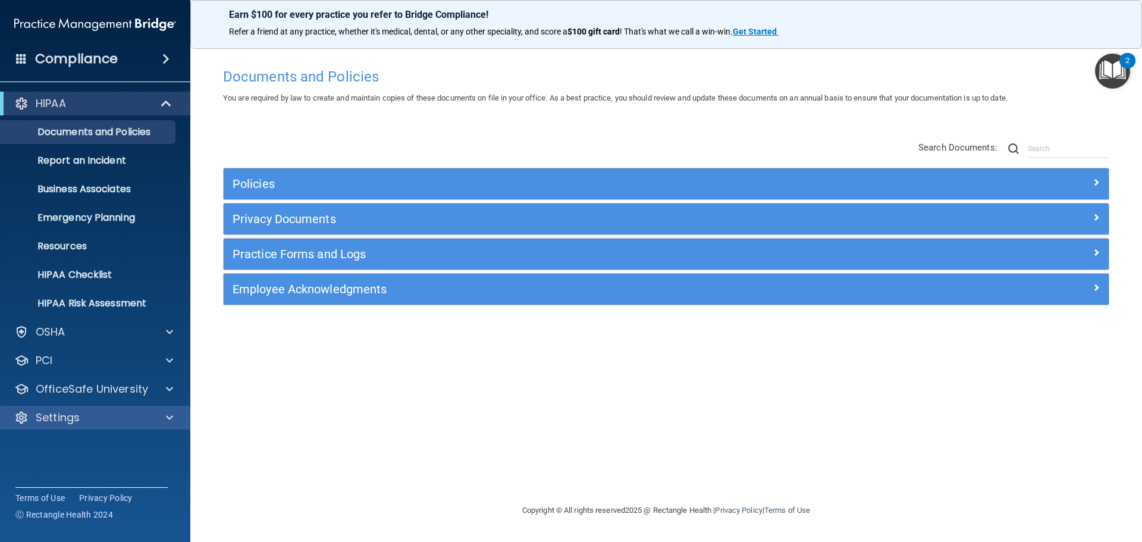
click at [86, 425] on div "Settings" at bounding box center [95, 418] width 191 height 24
click at [165, 412] on div at bounding box center [168, 417] width 30 height 14
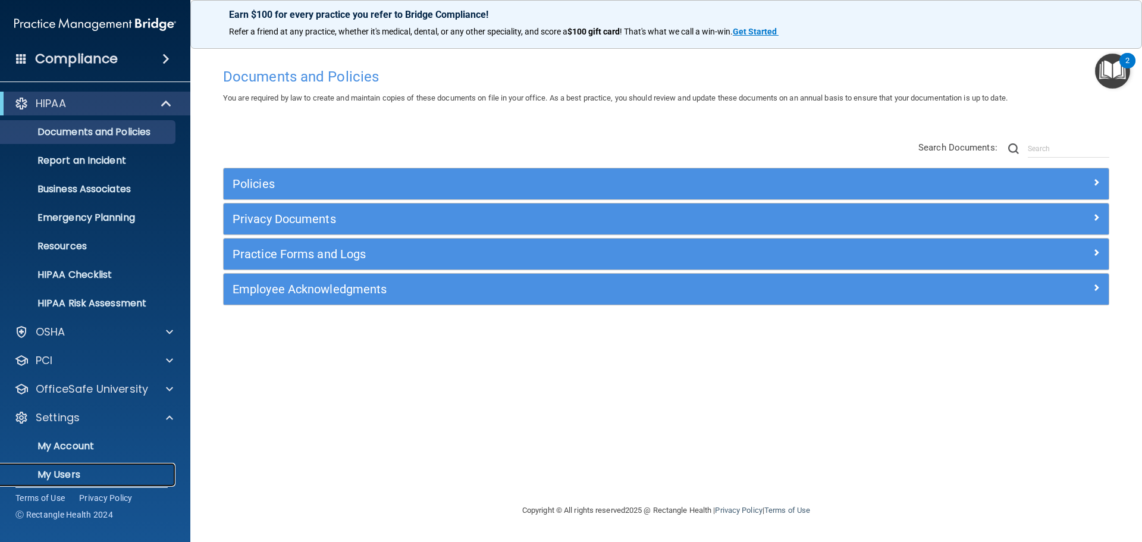
click at [57, 478] on p "My Users" at bounding box center [89, 475] width 162 height 12
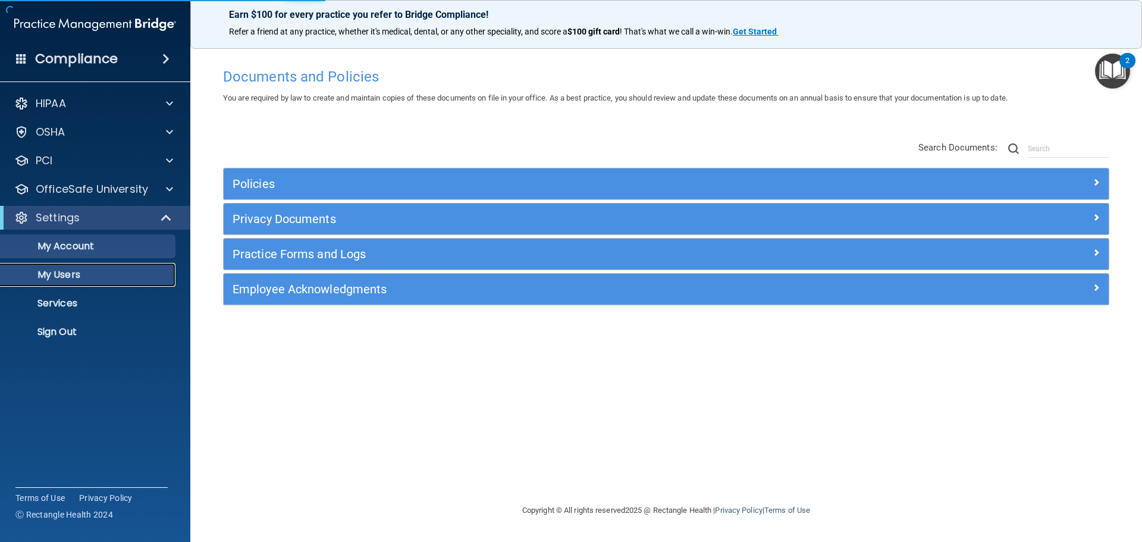
select select "20"
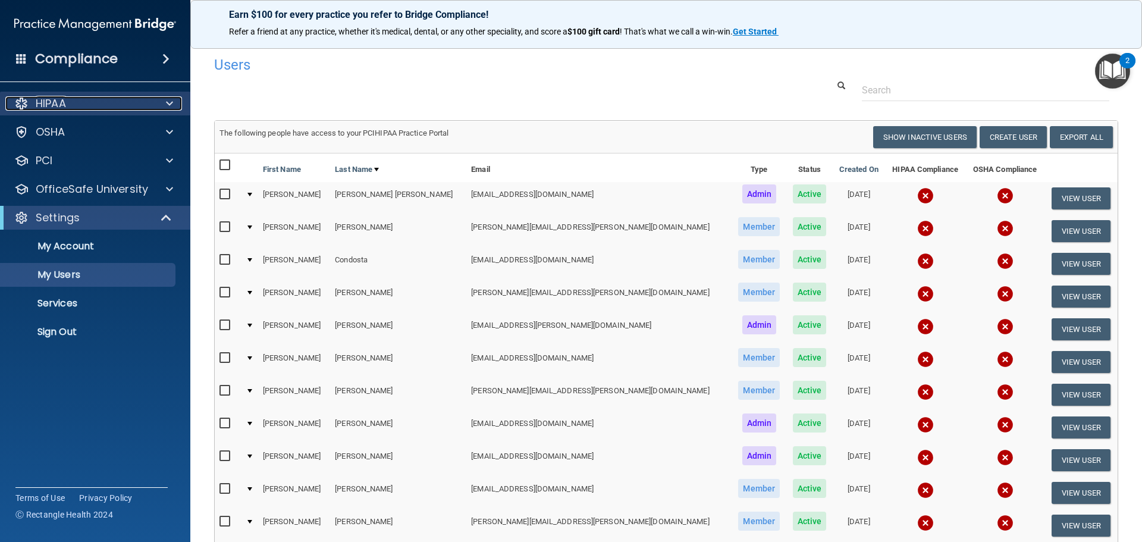
click at [61, 96] on p "HIPAA" at bounding box center [51, 103] width 30 height 14
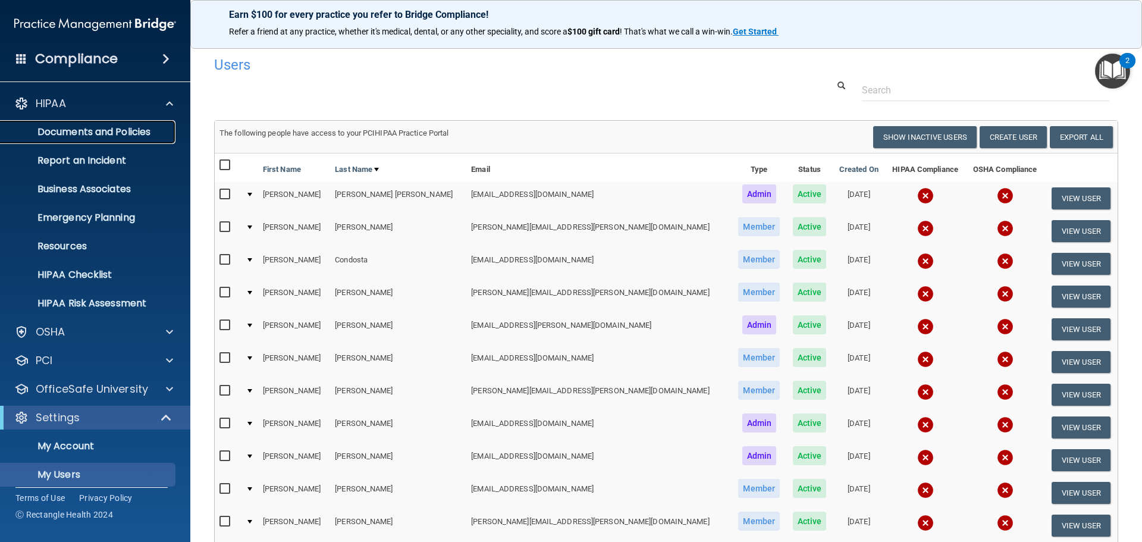
click at [80, 128] on p "Documents and Policies" at bounding box center [89, 132] width 162 height 12
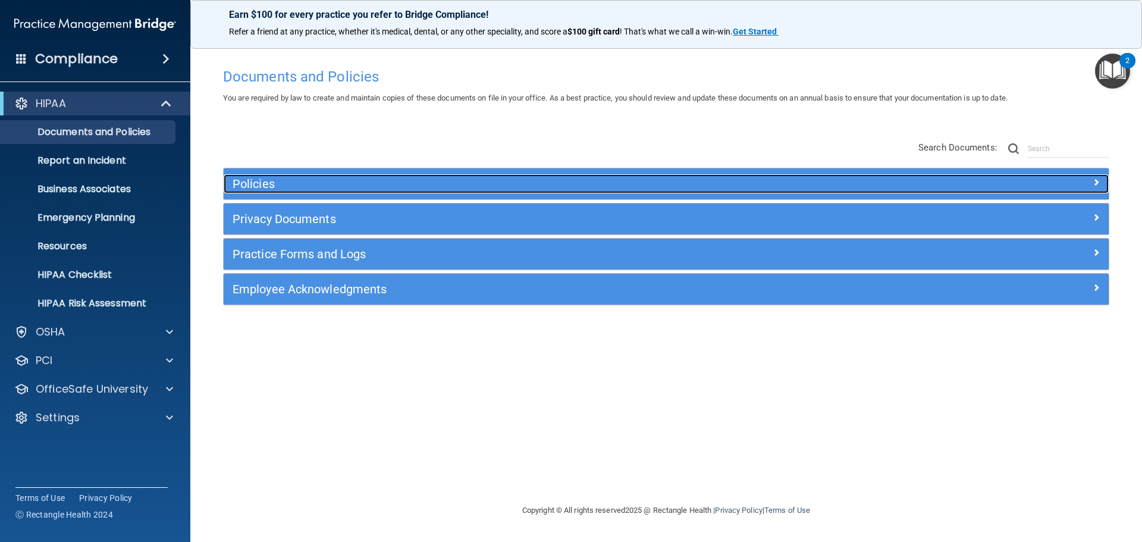
click at [269, 180] on h5 "Policies" at bounding box center [556, 183] width 646 height 13
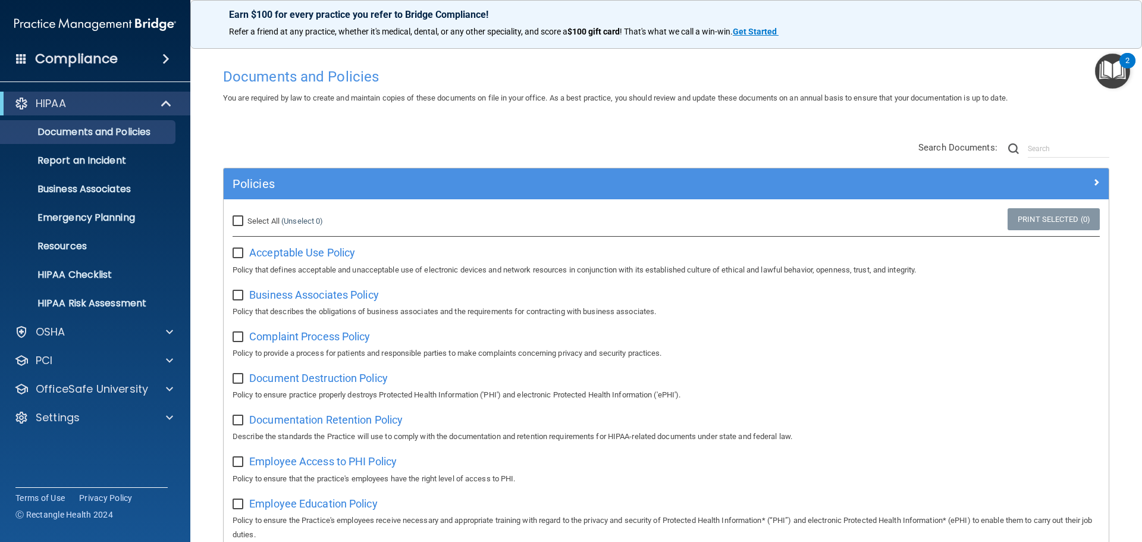
click at [241, 250] on input "checkbox" at bounding box center [240, 254] width 14 height 10
click at [234, 250] on input "checkbox" at bounding box center [240, 254] width 14 height 10
checkbox input "false"
click at [274, 256] on span "Acceptable Use Policy" at bounding box center [302, 252] width 106 height 12
click at [45, 332] on p "OSHA" at bounding box center [51, 332] width 30 height 14
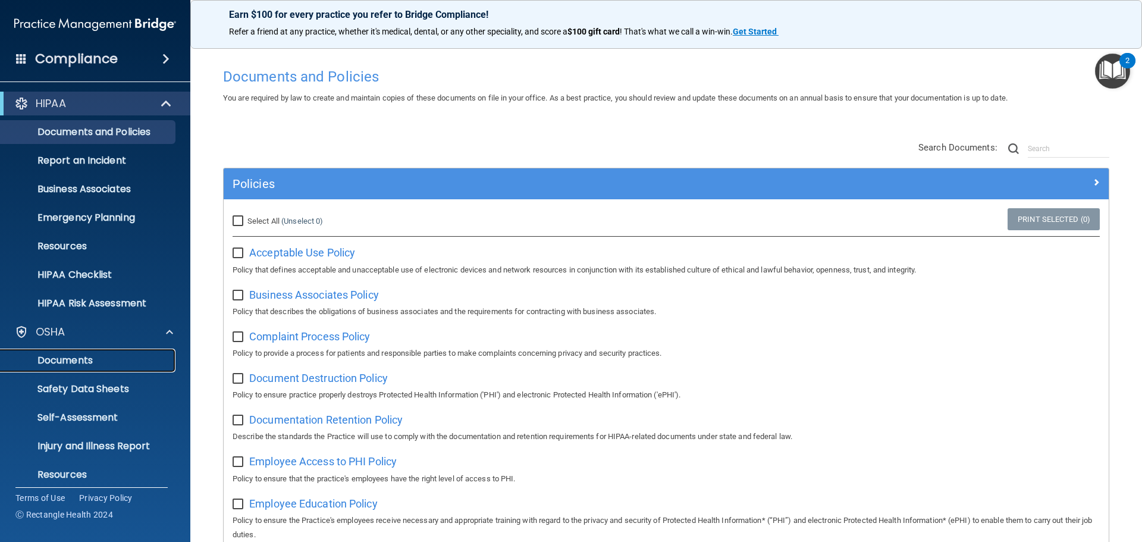
click at [92, 371] on link "Documents" at bounding box center [81, 361] width 187 height 24
